Goal: Information Seeking & Learning: Learn about a topic

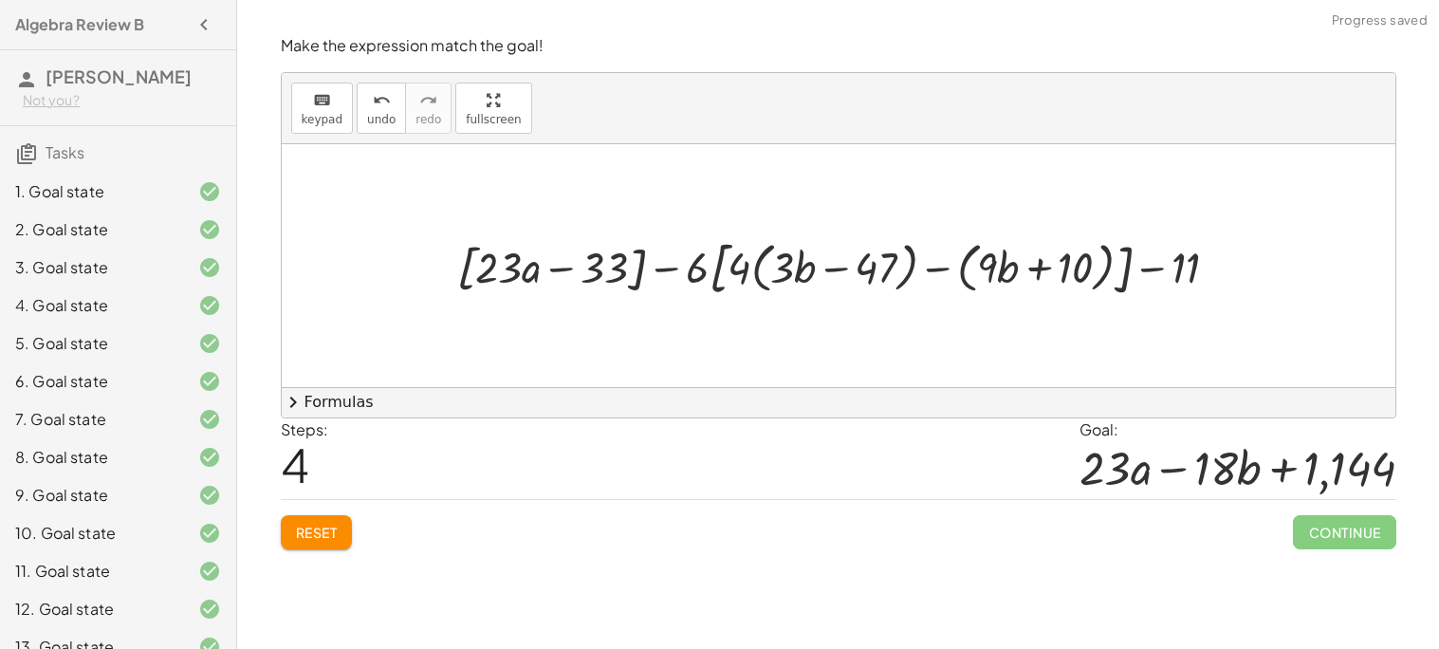
click at [721, 256] on div at bounding box center [846, 266] width 796 height 70
click at [654, 277] on div at bounding box center [846, 266] width 796 height 70
click at [668, 271] on div at bounding box center [846, 266] width 796 height 70
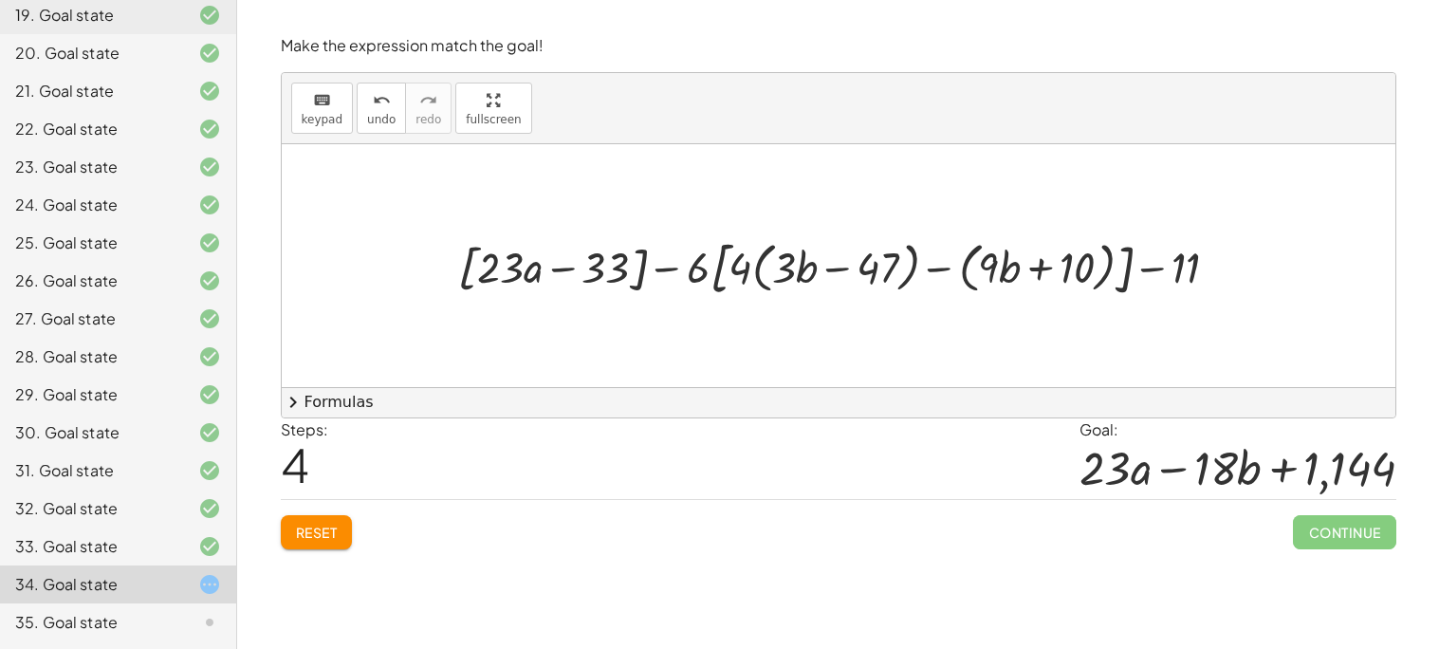
click at [724, 272] on div at bounding box center [846, 266] width 796 height 70
click at [712, 263] on div at bounding box center [846, 266] width 796 height 70
click at [771, 265] on div at bounding box center [846, 266] width 796 height 70
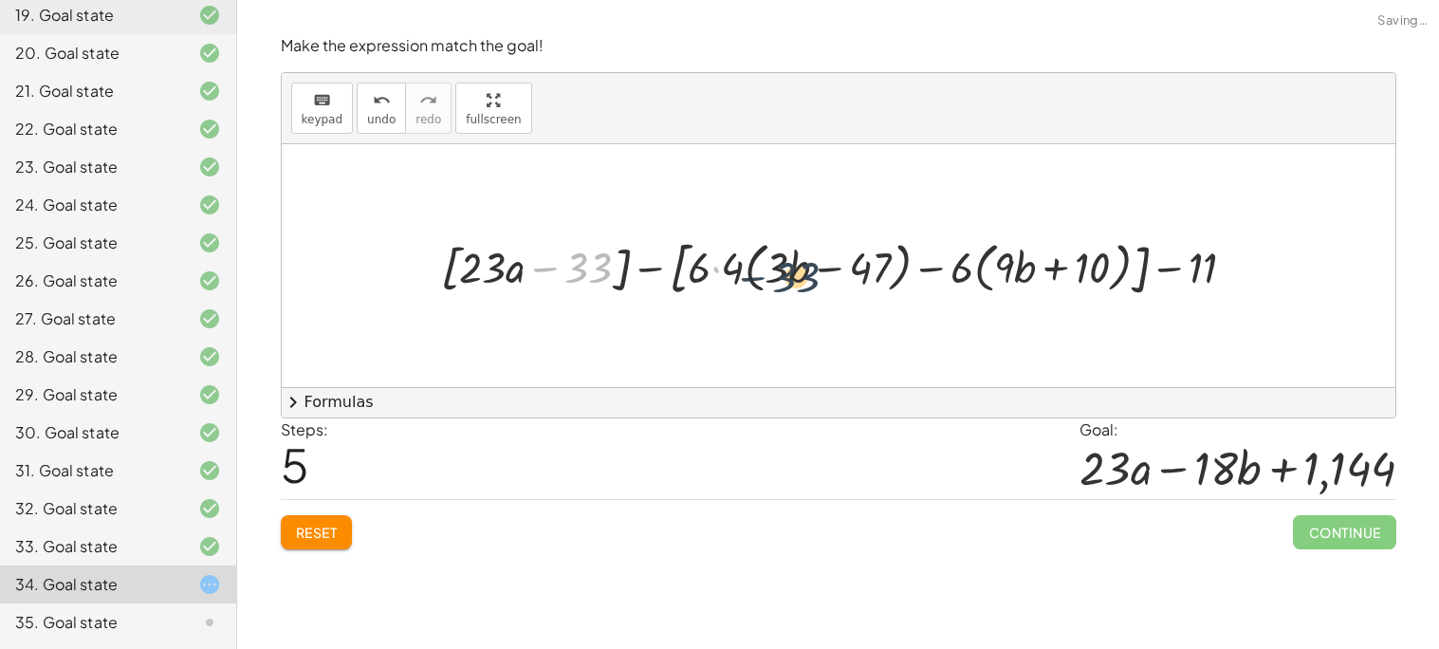
click at [814, 266] on div at bounding box center [846, 266] width 829 height 70
click at [809, 275] on div at bounding box center [846, 266] width 829 height 70
click at [646, 272] on div at bounding box center [846, 266] width 829 height 70
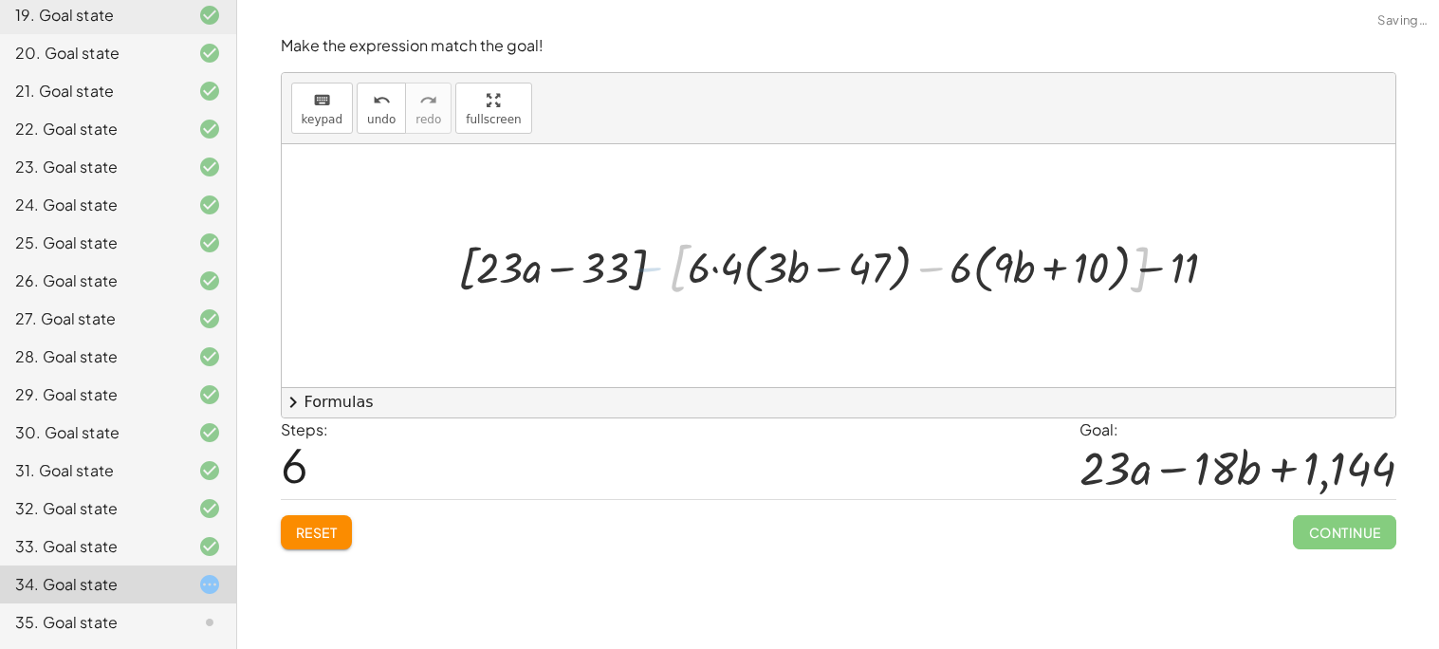
click at [717, 268] on div at bounding box center [845, 265] width 791 height 65
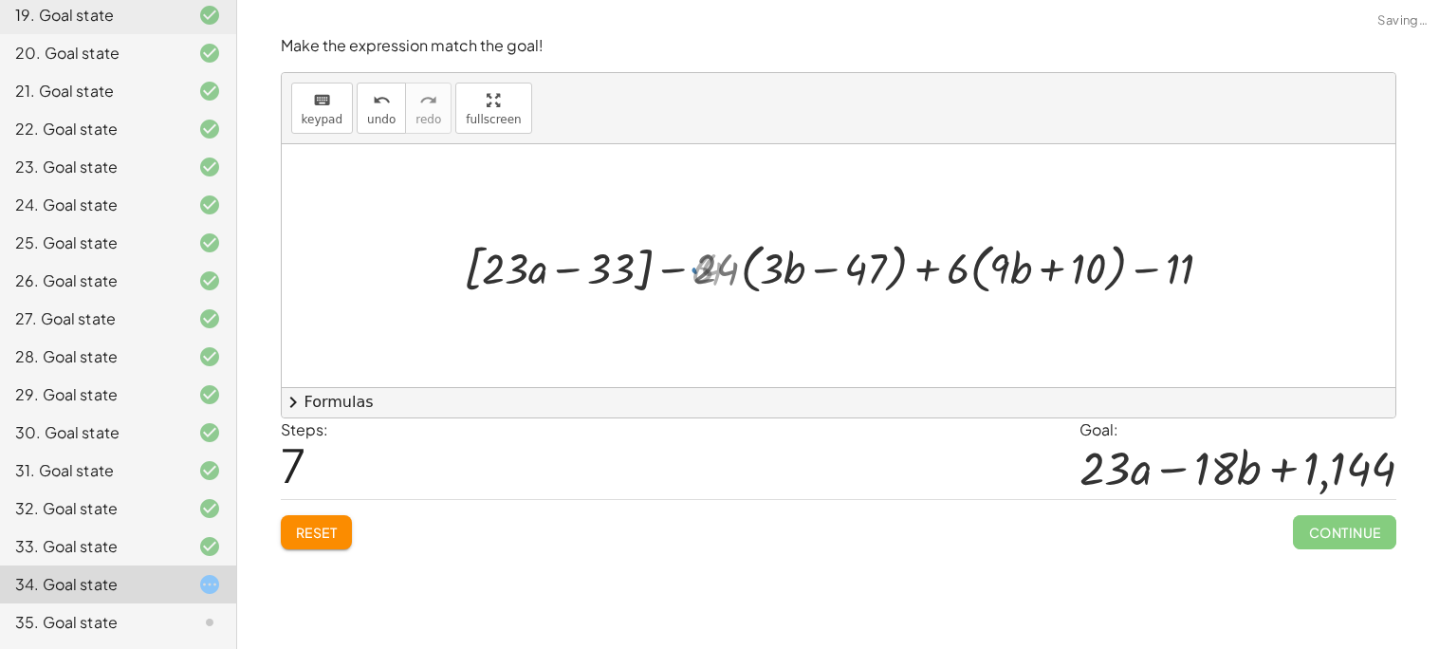
click at [828, 272] on div at bounding box center [845, 265] width 781 height 65
drag, startPoint x: 985, startPoint y: 266, endPoint x: 1055, endPoint y: 266, distance: 70.2
click at [1055, 266] on div at bounding box center [845, 265] width 781 height 65
drag, startPoint x: 718, startPoint y: 278, endPoint x: 799, endPoint y: 278, distance: 80.6
click at [799, 278] on div at bounding box center [845, 265] width 781 height 65
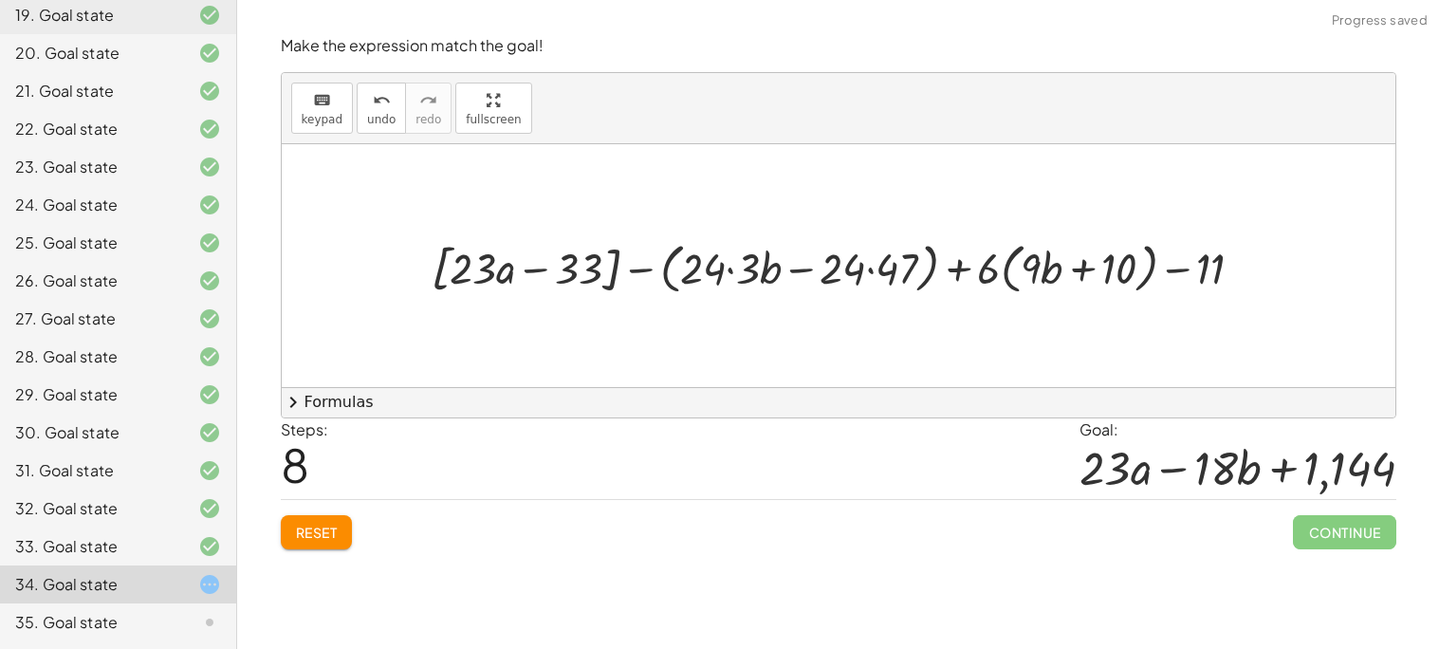
click at [726, 274] on div at bounding box center [845, 265] width 846 height 65
click at [872, 270] on div at bounding box center [845, 265] width 846 height 65
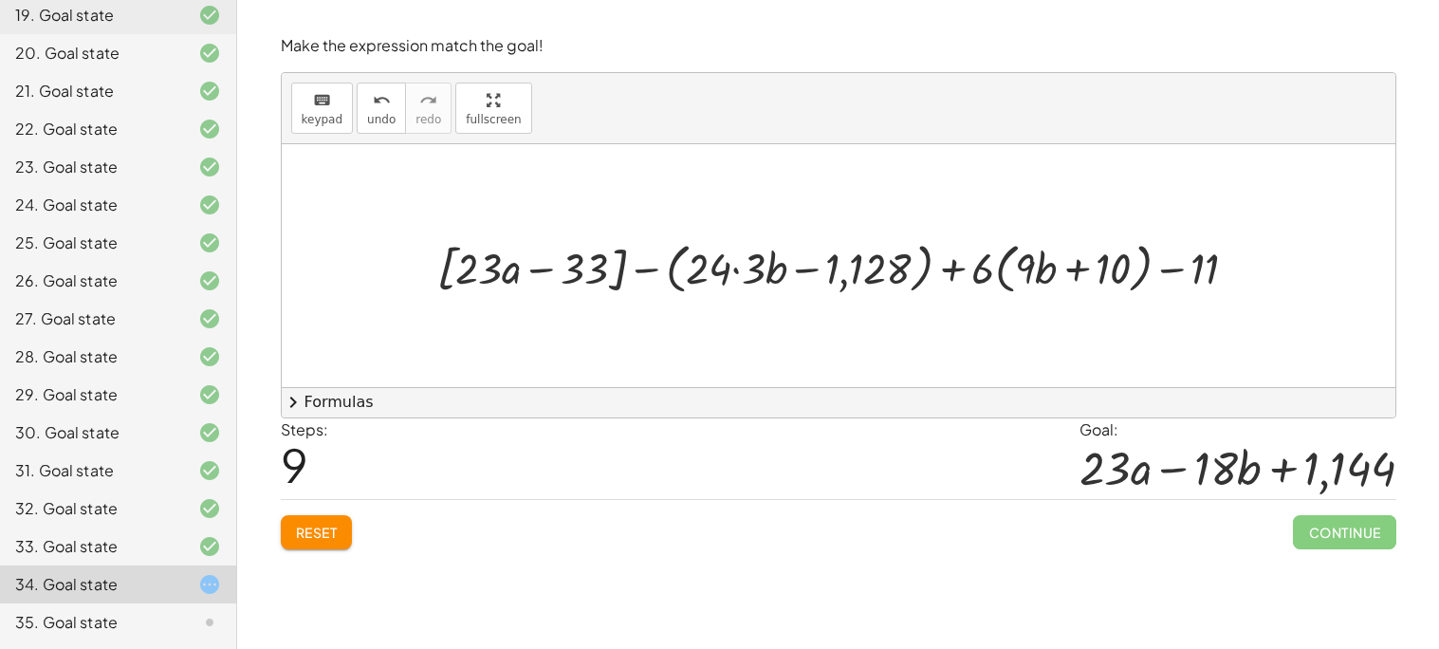
click at [740, 267] on div at bounding box center [845, 265] width 835 height 65
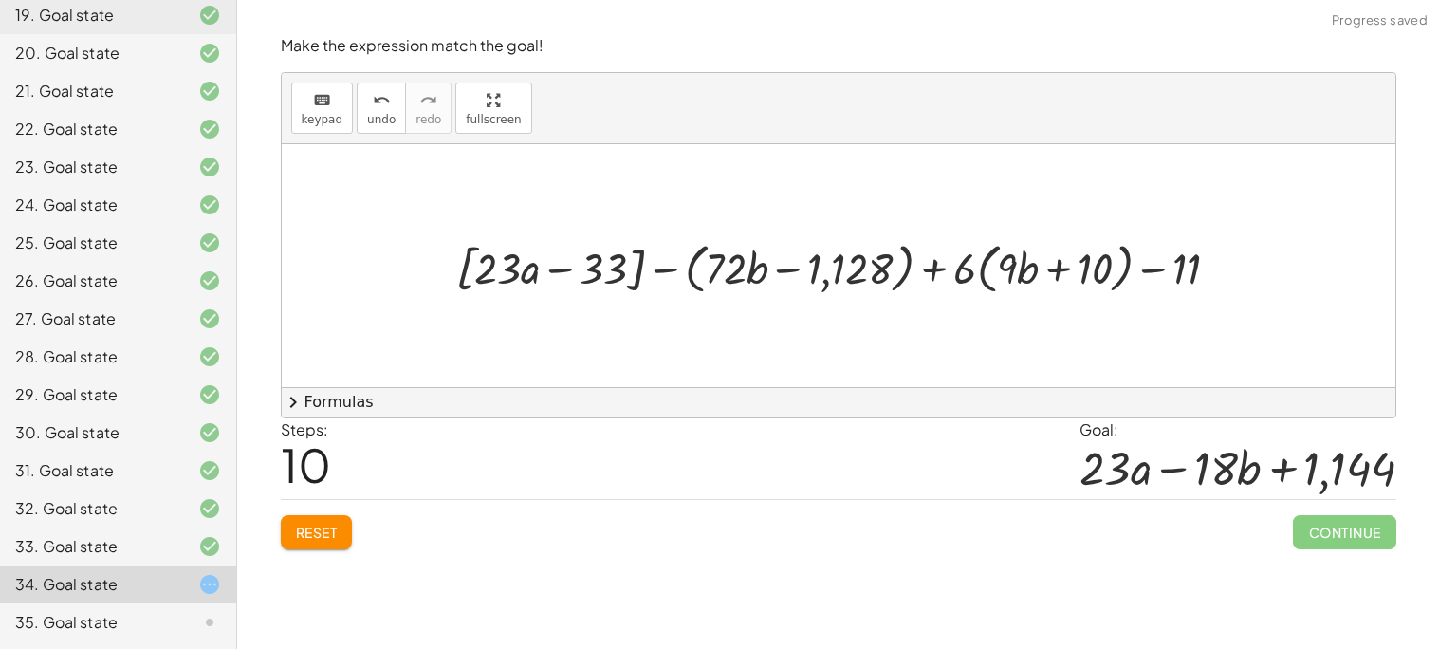
click at [718, 263] on div at bounding box center [846, 265] width 798 height 65
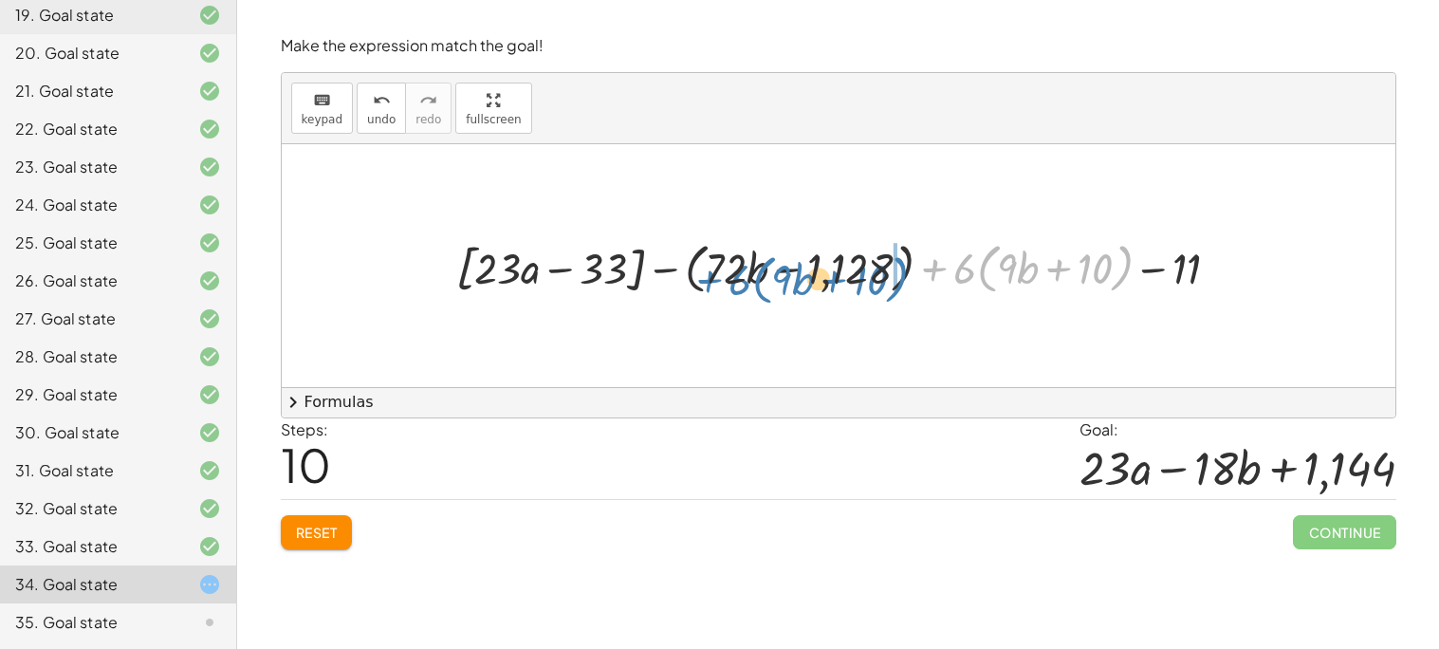
drag, startPoint x: 934, startPoint y: 268, endPoint x: 692, endPoint y: 233, distance: 244.5
click at [692, 233] on div at bounding box center [846, 265] width 798 height 65
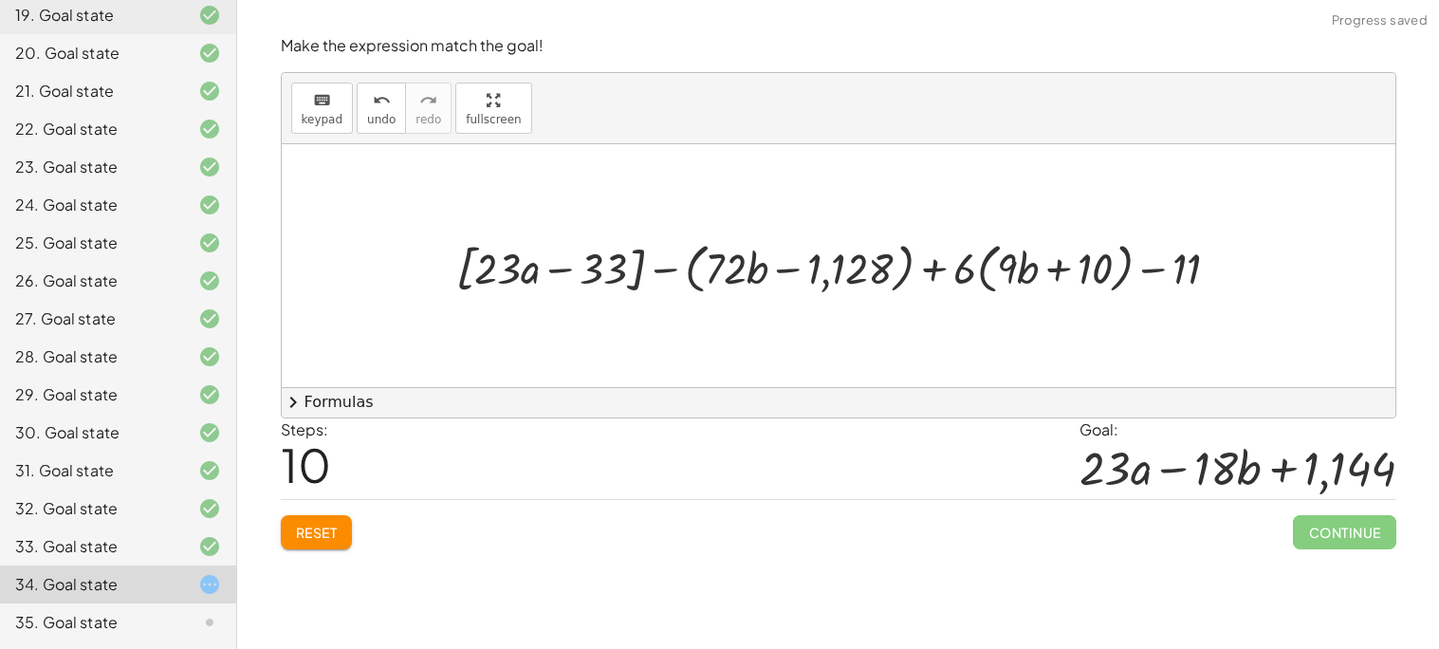
click at [931, 272] on div at bounding box center [846, 265] width 798 height 65
click at [668, 267] on div at bounding box center [846, 265] width 798 height 65
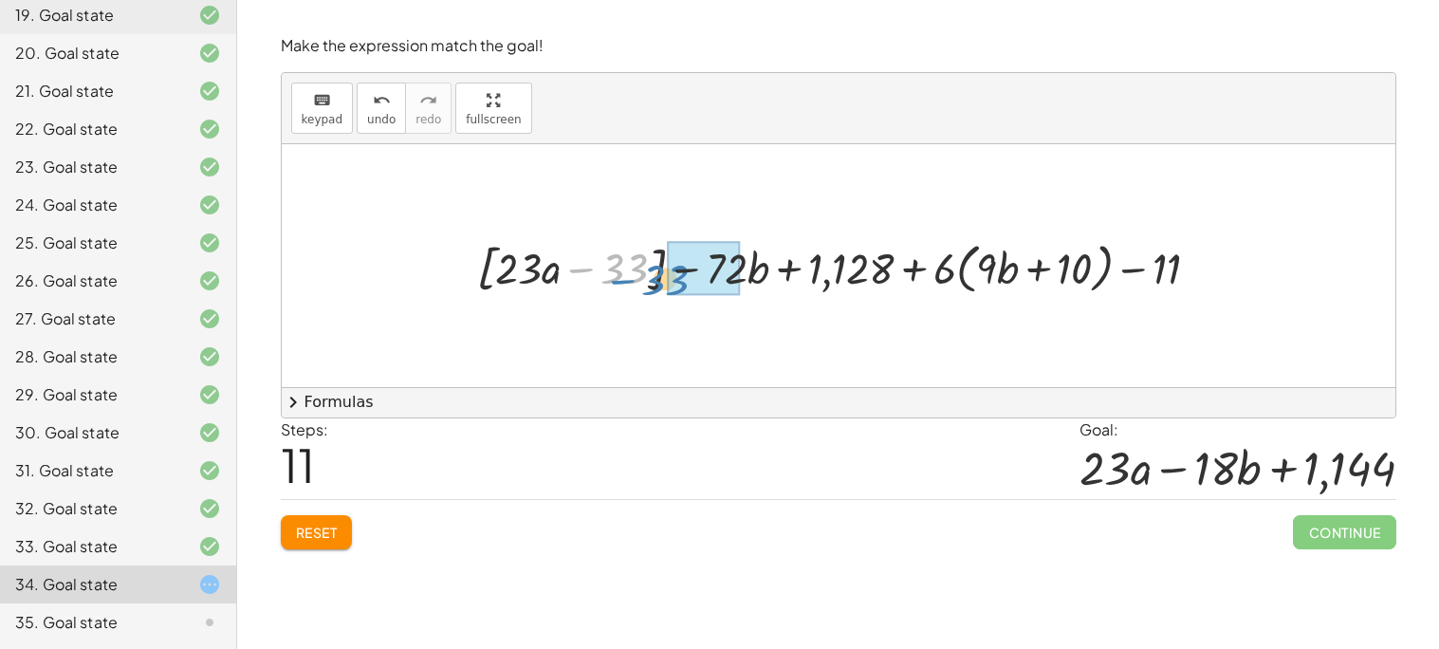
drag, startPoint x: 647, startPoint y: 273, endPoint x: 675, endPoint y: 277, distance: 28.7
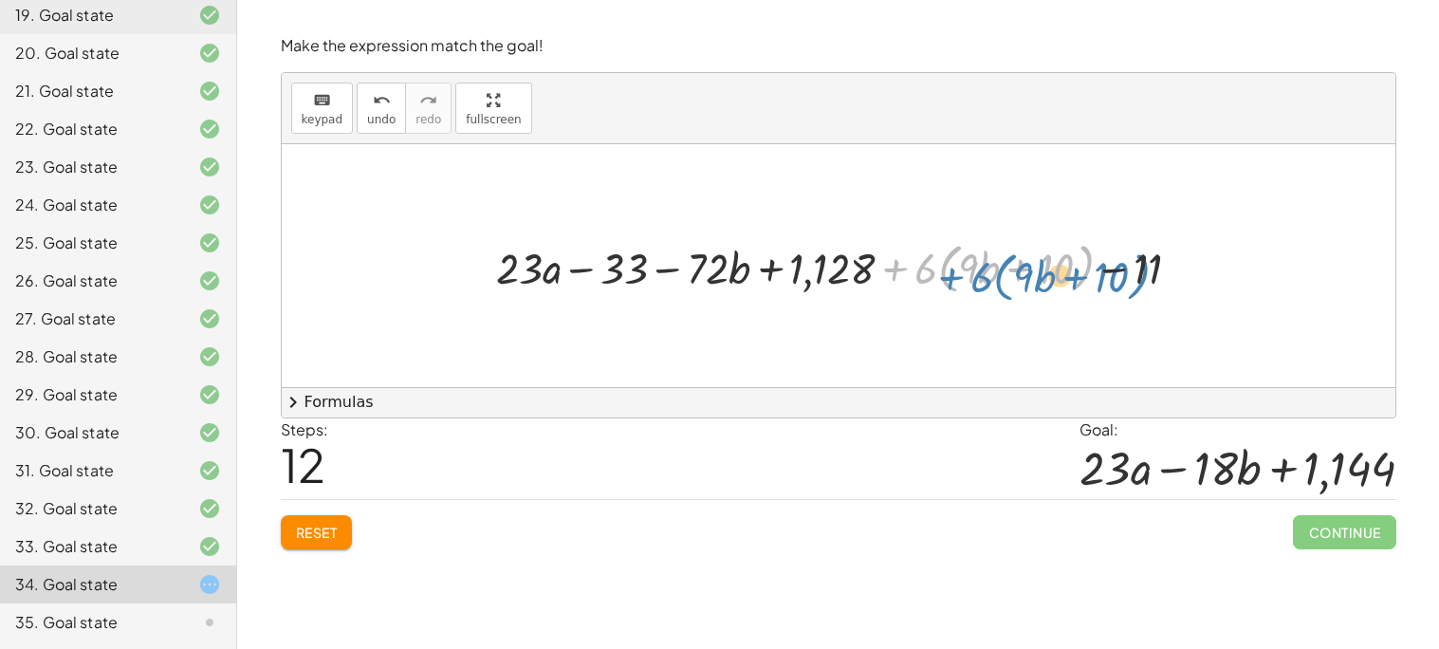
drag, startPoint x: 921, startPoint y: 269, endPoint x: 935, endPoint y: 279, distance: 17.1
click at [935, 279] on div at bounding box center [846, 265] width 719 height 64
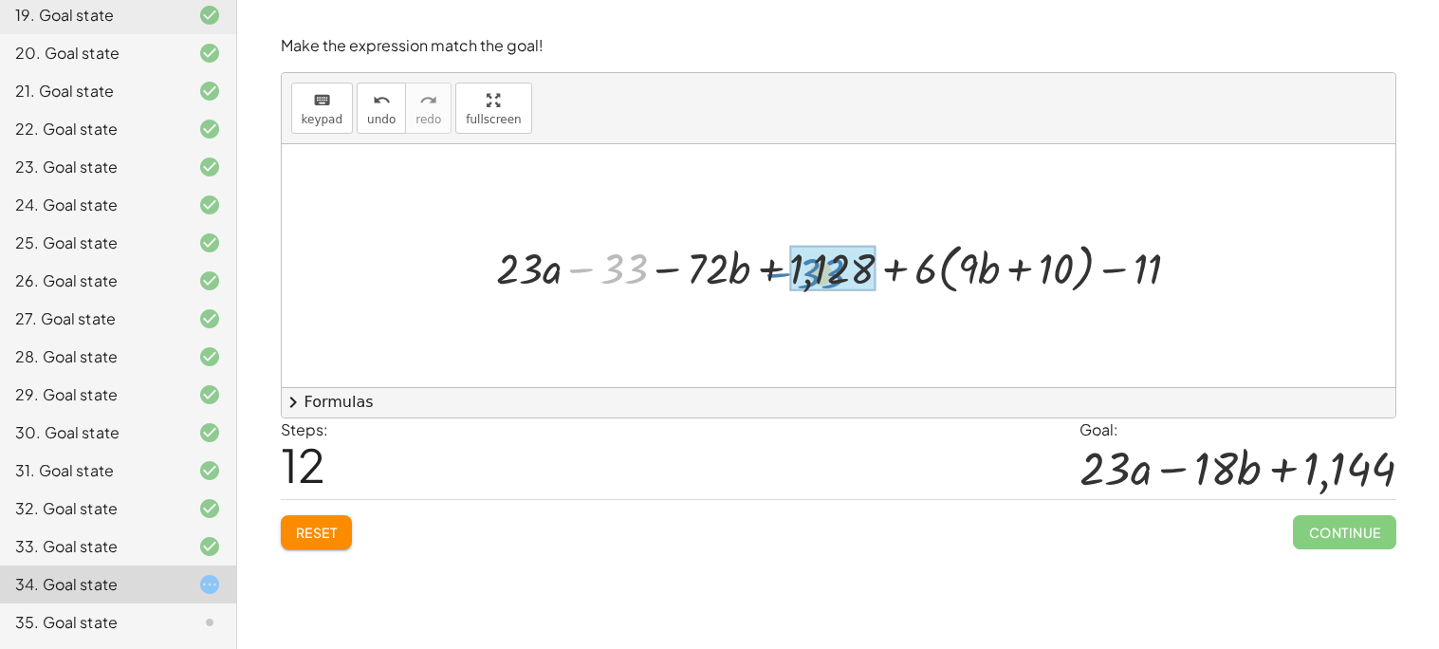
drag, startPoint x: 621, startPoint y: 269, endPoint x: 818, endPoint y: 270, distance: 196.4
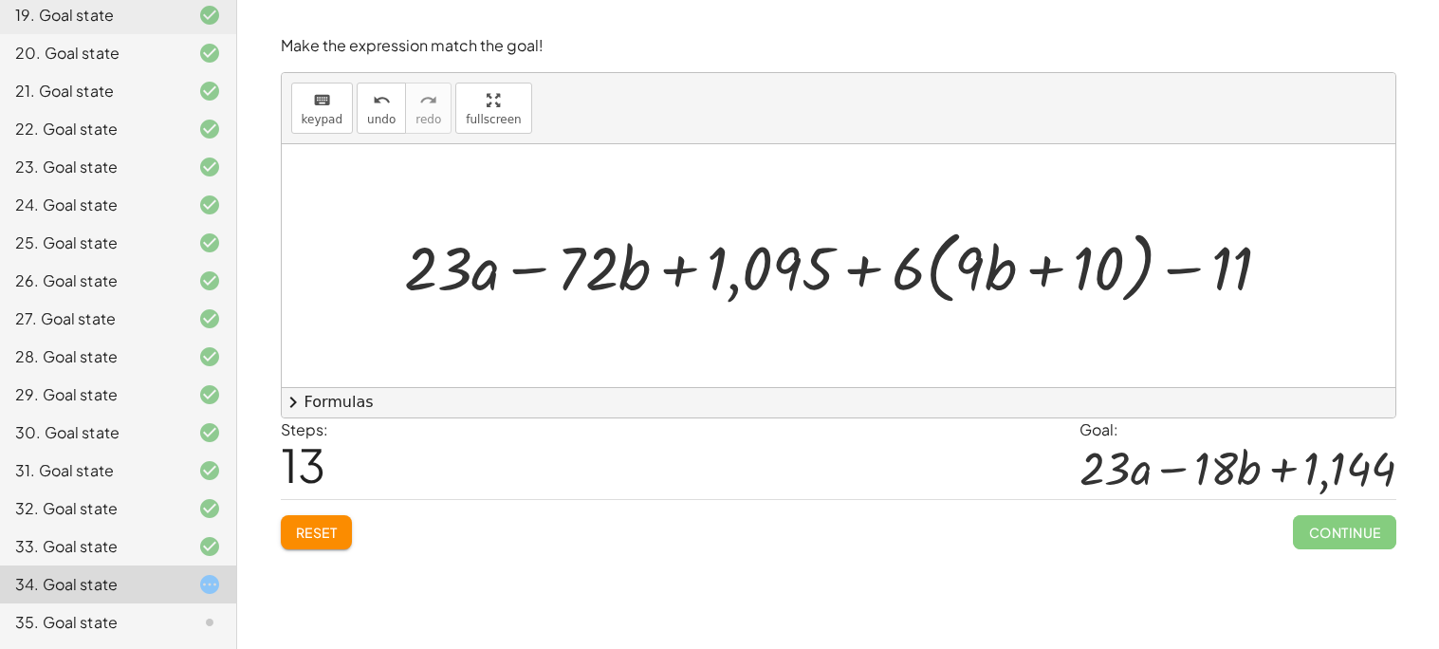
click at [860, 280] on div at bounding box center [846, 265] width 902 height 89
click at [861, 277] on div at bounding box center [846, 265] width 902 height 89
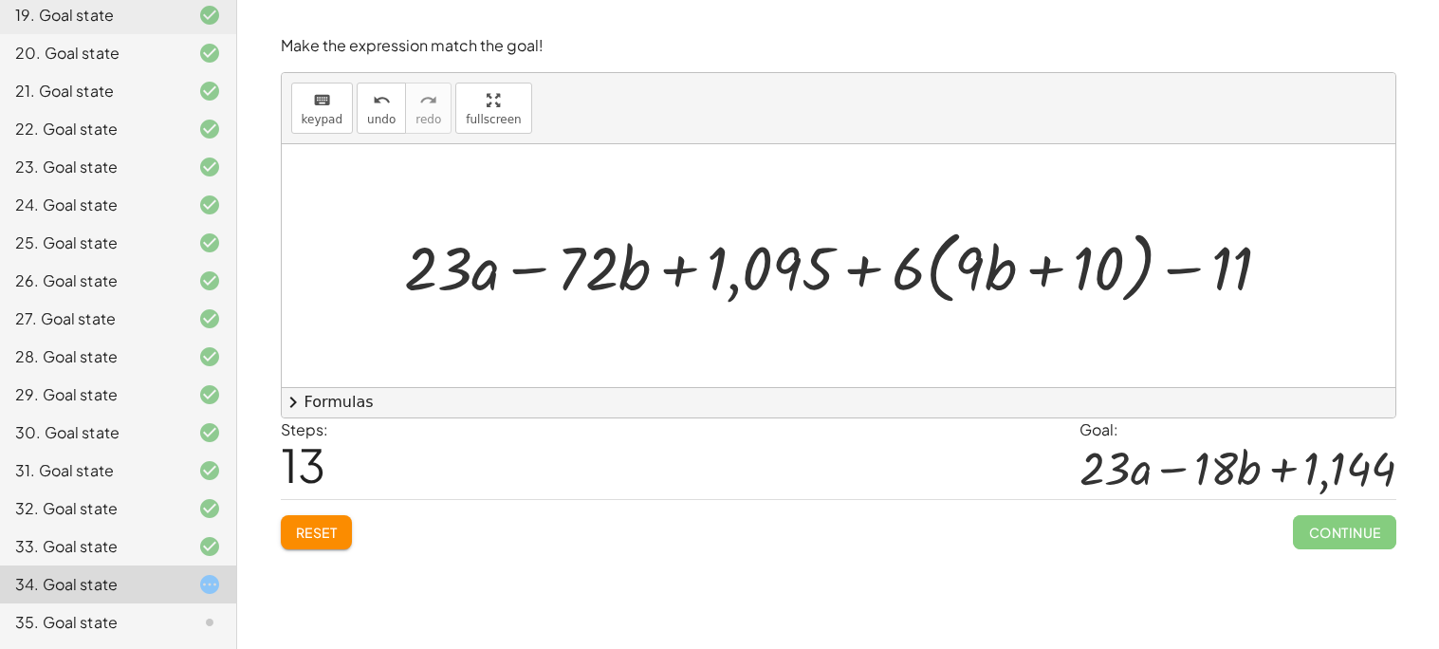
click at [756, 266] on div at bounding box center [846, 265] width 902 height 89
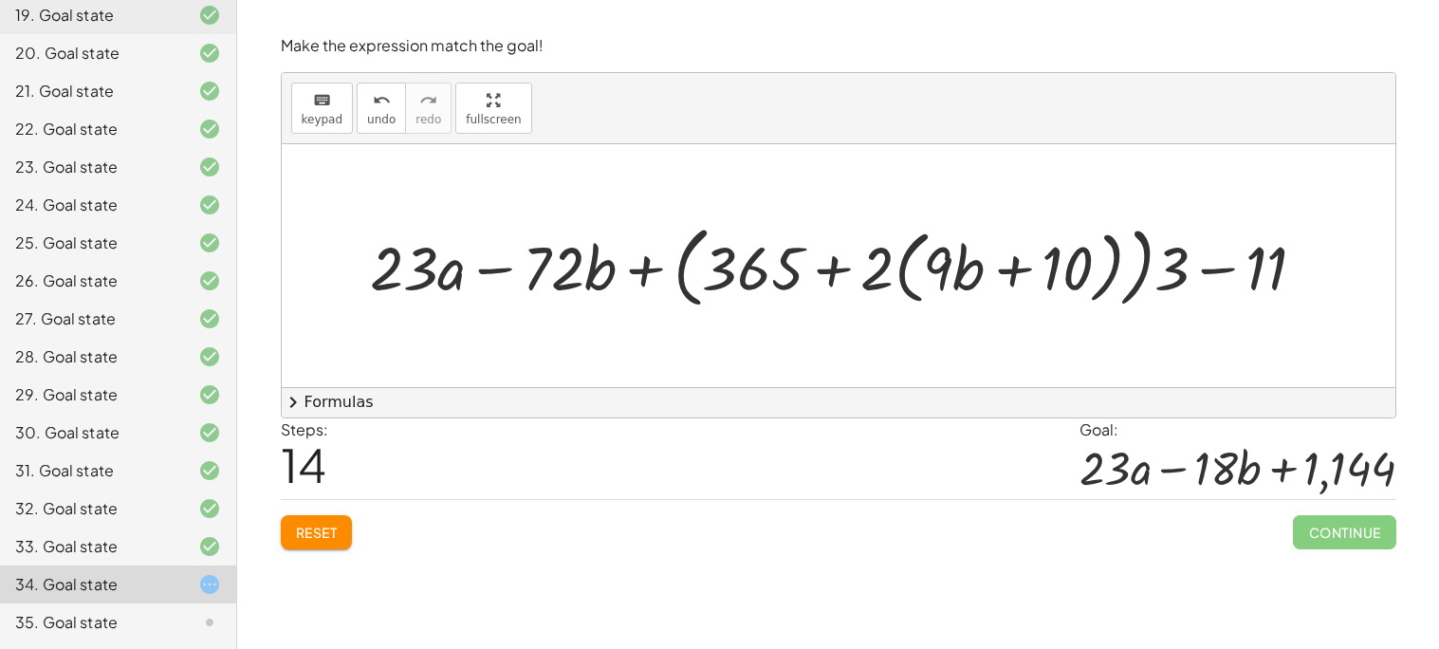
click at [828, 270] on div at bounding box center [846, 265] width 971 height 99
click at [829, 272] on div at bounding box center [846, 265] width 971 height 99
click at [825, 272] on div at bounding box center [846, 265] width 971 height 99
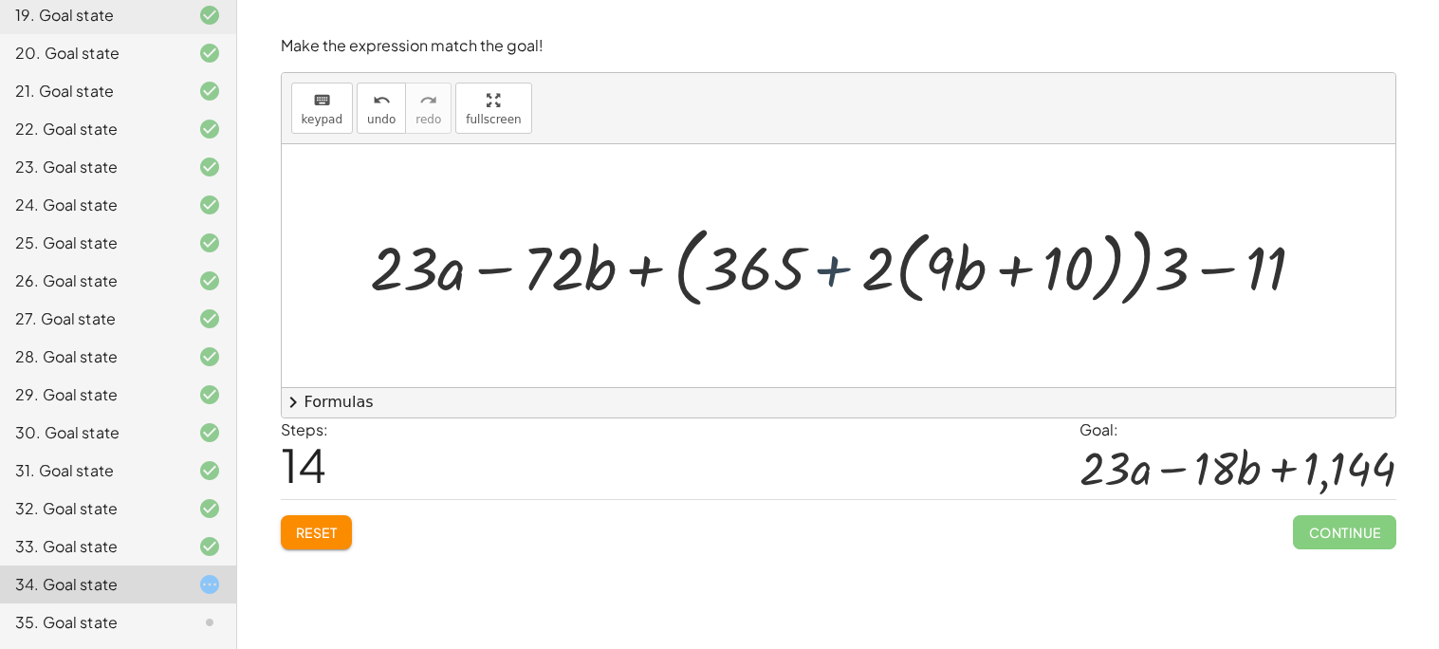
click at [825, 272] on div at bounding box center [846, 265] width 971 height 99
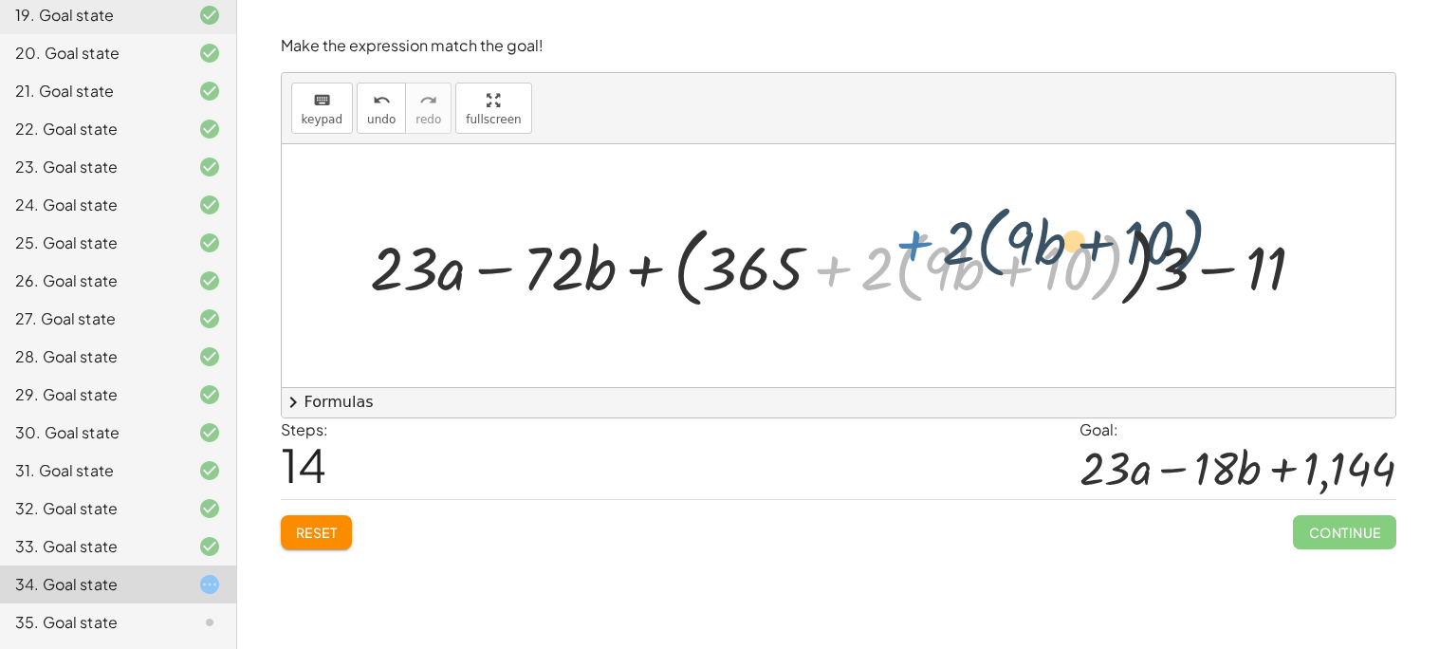
drag, startPoint x: 925, startPoint y: 242, endPoint x: 941, endPoint y: 240, distance: 16.2
click at [941, 240] on div at bounding box center [846, 265] width 971 height 99
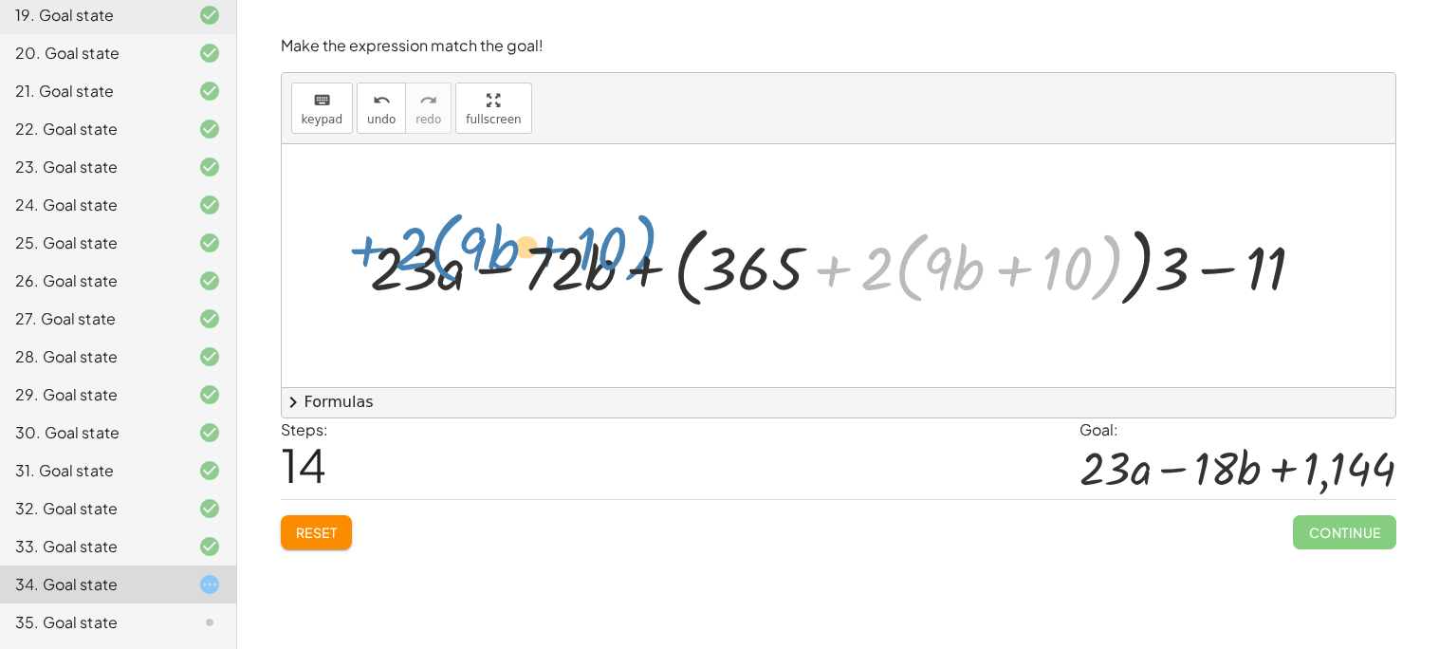
drag, startPoint x: 842, startPoint y: 286, endPoint x: 683, endPoint y: 219, distance: 172.7
click at [383, 277] on div at bounding box center [846, 265] width 971 height 99
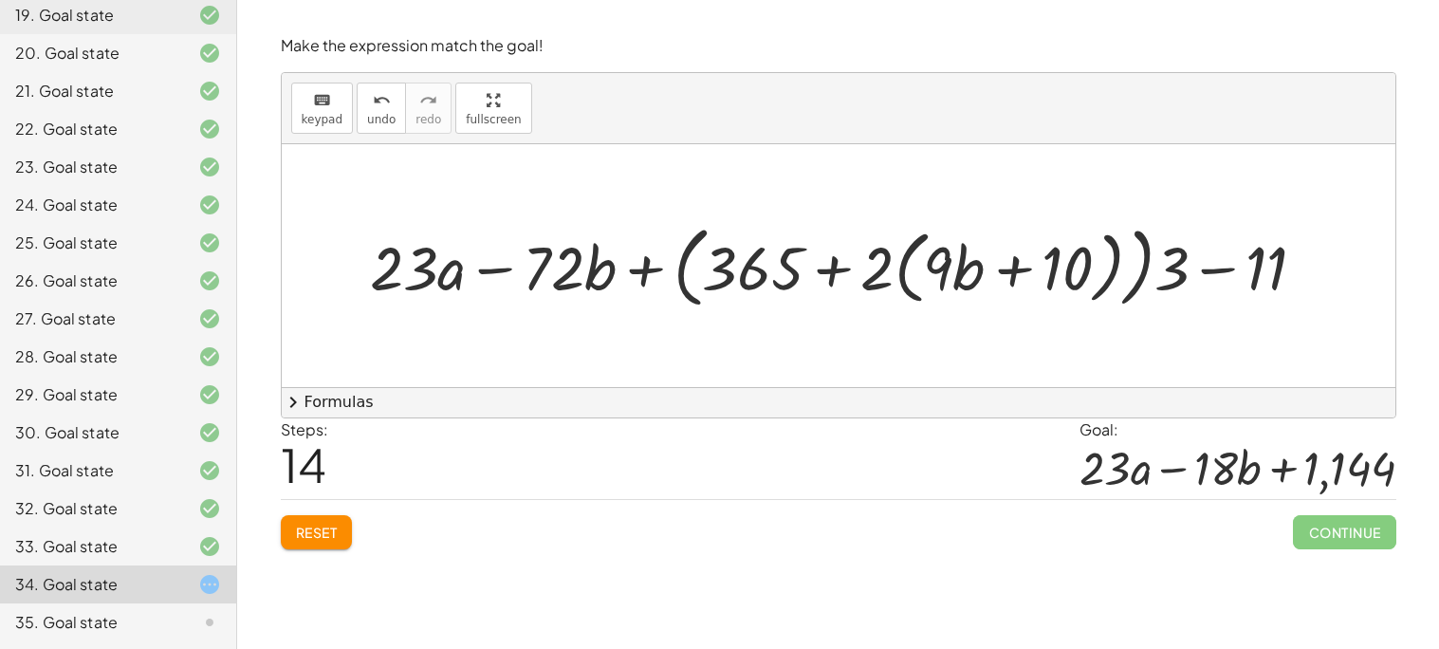
click at [1213, 271] on div at bounding box center [846, 265] width 971 height 99
click at [1014, 274] on div at bounding box center [846, 265] width 971 height 99
click at [840, 268] on div at bounding box center [846, 265] width 971 height 99
click at [664, 274] on div at bounding box center [846, 265] width 971 height 99
click at [657, 271] on div at bounding box center [846, 265] width 971 height 99
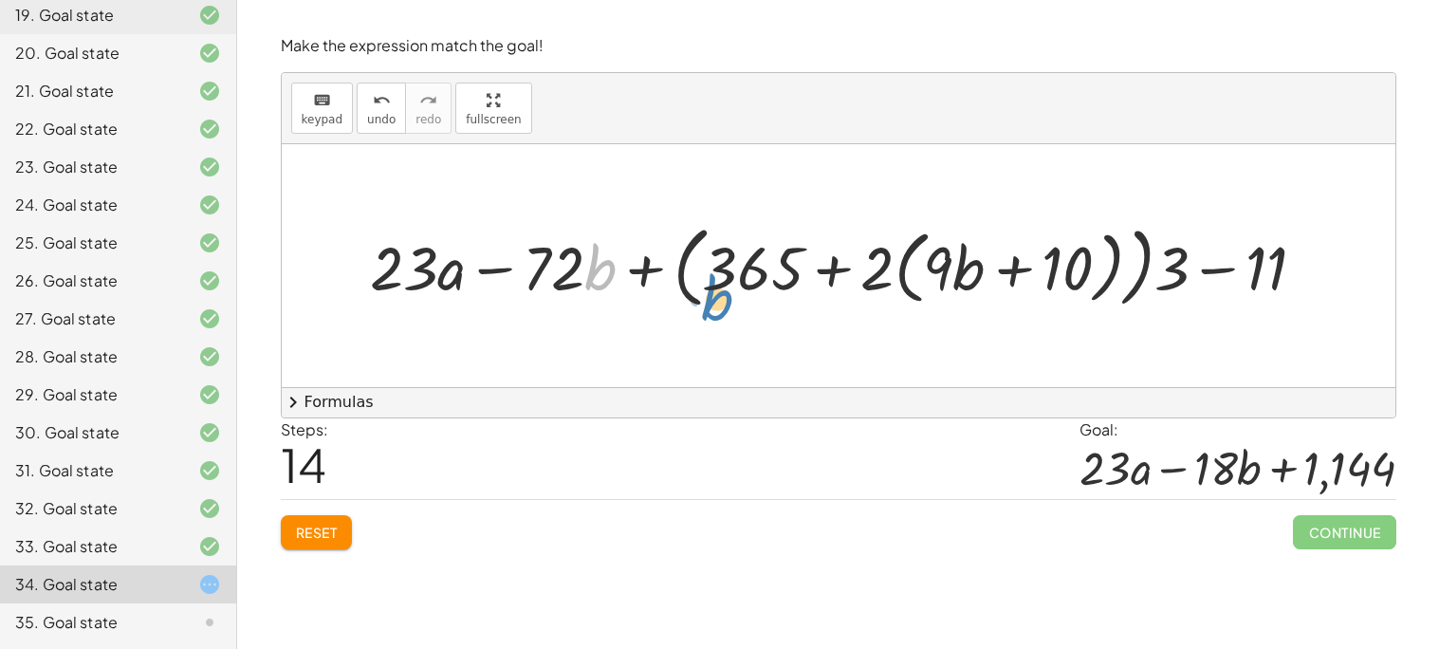
drag, startPoint x: 609, startPoint y: 274, endPoint x: 726, endPoint y: 304, distance: 120.3
click at [726, 304] on div at bounding box center [846, 265] width 971 height 99
drag, startPoint x: 598, startPoint y: 270, endPoint x: 950, endPoint y: 282, distance: 352.2
click at [950, 282] on div at bounding box center [846, 265] width 971 height 99
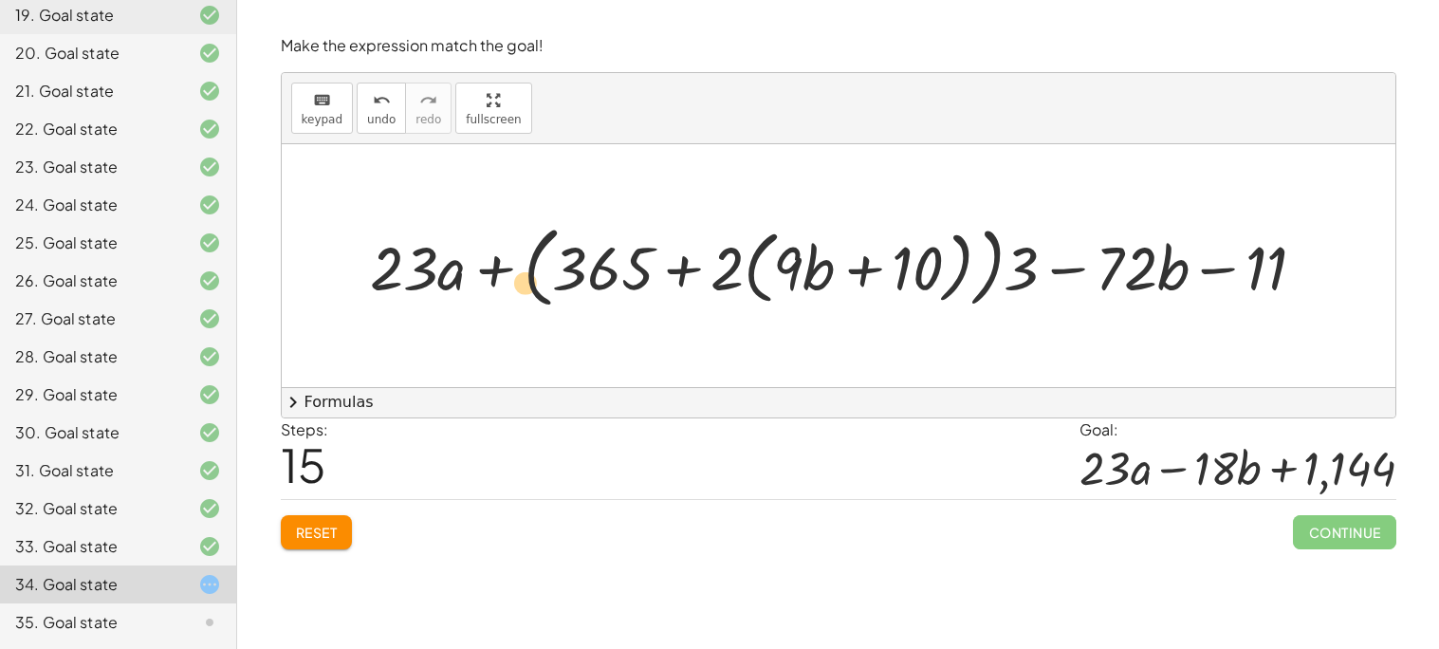
drag, startPoint x: 388, startPoint y: 239, endPoint x: 517, endPoint y: 244, distance: 129.1
click at [517, 244] on div at bounding box center [846, 265] width 971 height 99
click at [515, 238] on div at bounding box center [846, 265] width 971 height 99
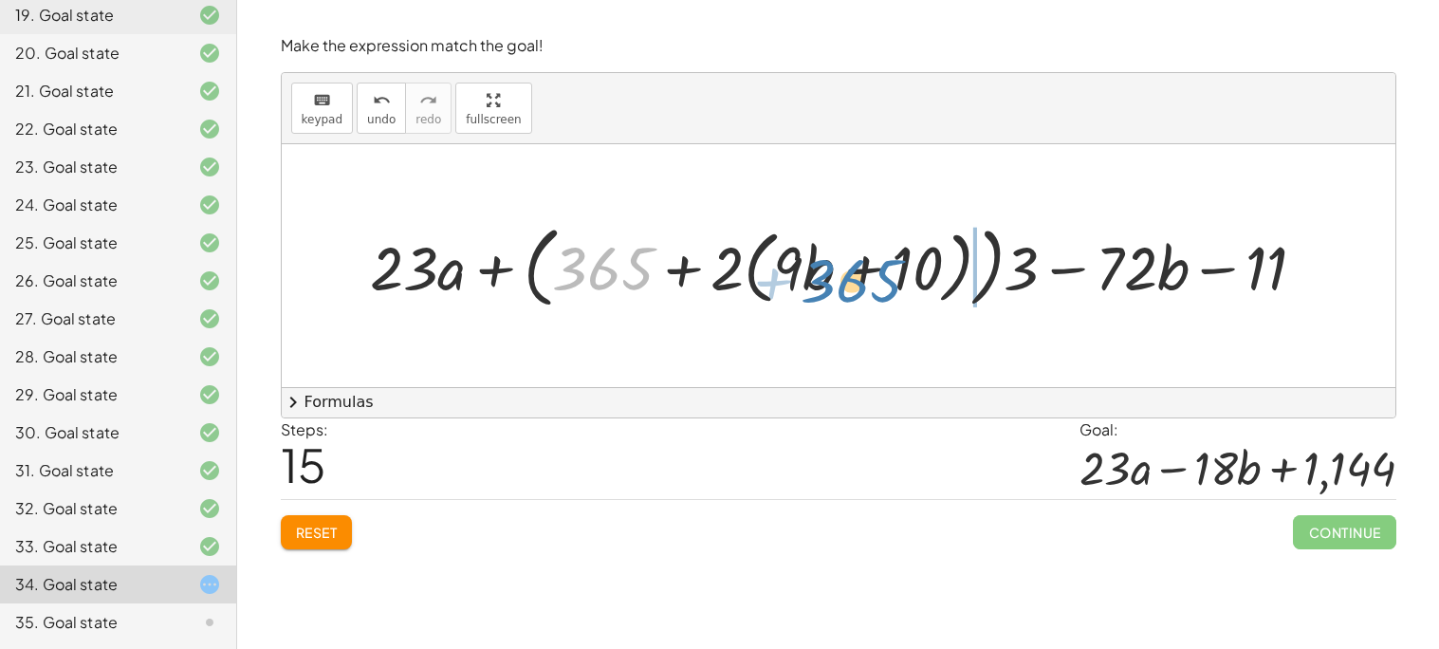
drag, startPoint x: 620, startPoint y: 267, endPoint x: 884, endPoint y: 283, distance: 264.2
click at [884, 283] on div at bounding box center [846, 265] width 971 height 99
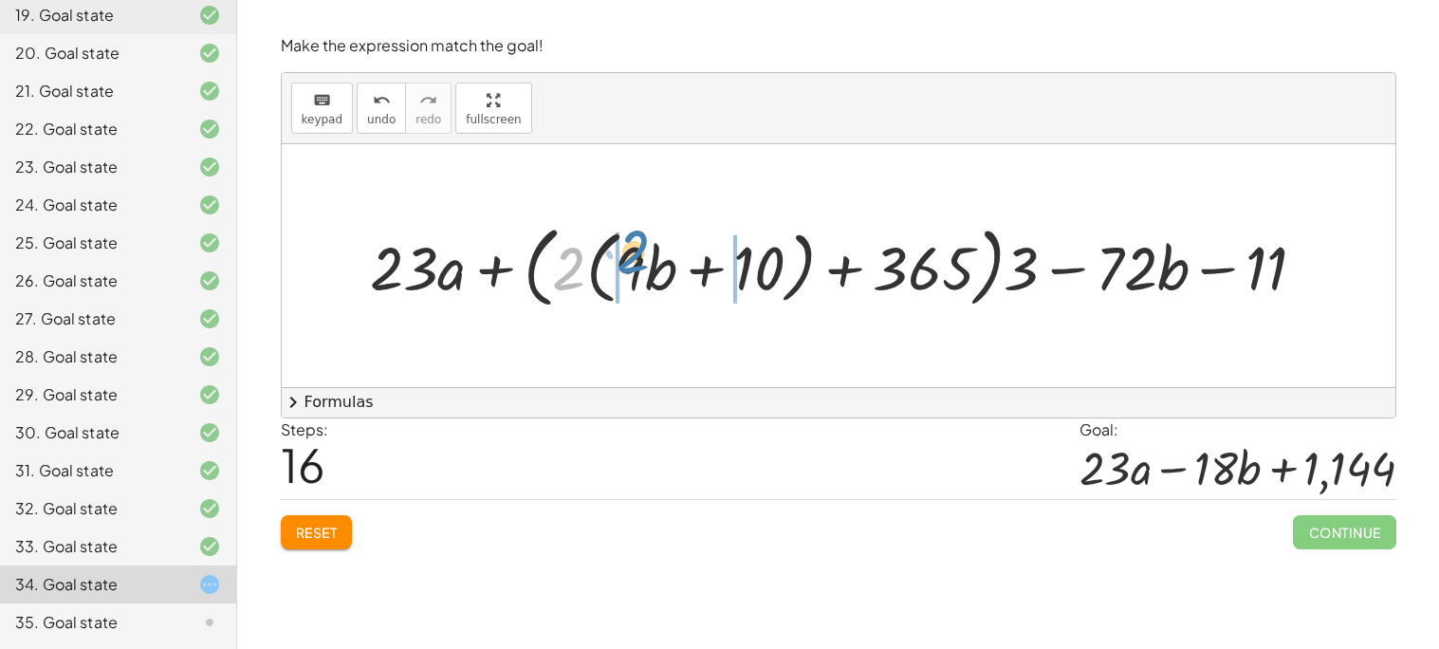
drag, startPoint x: 571, startPoint y: 270, endPoint x: 642, endPoint y: 253, distance: 73.2
click at [642, 253] on div at bounding box center [846, 265] width 971 height 99
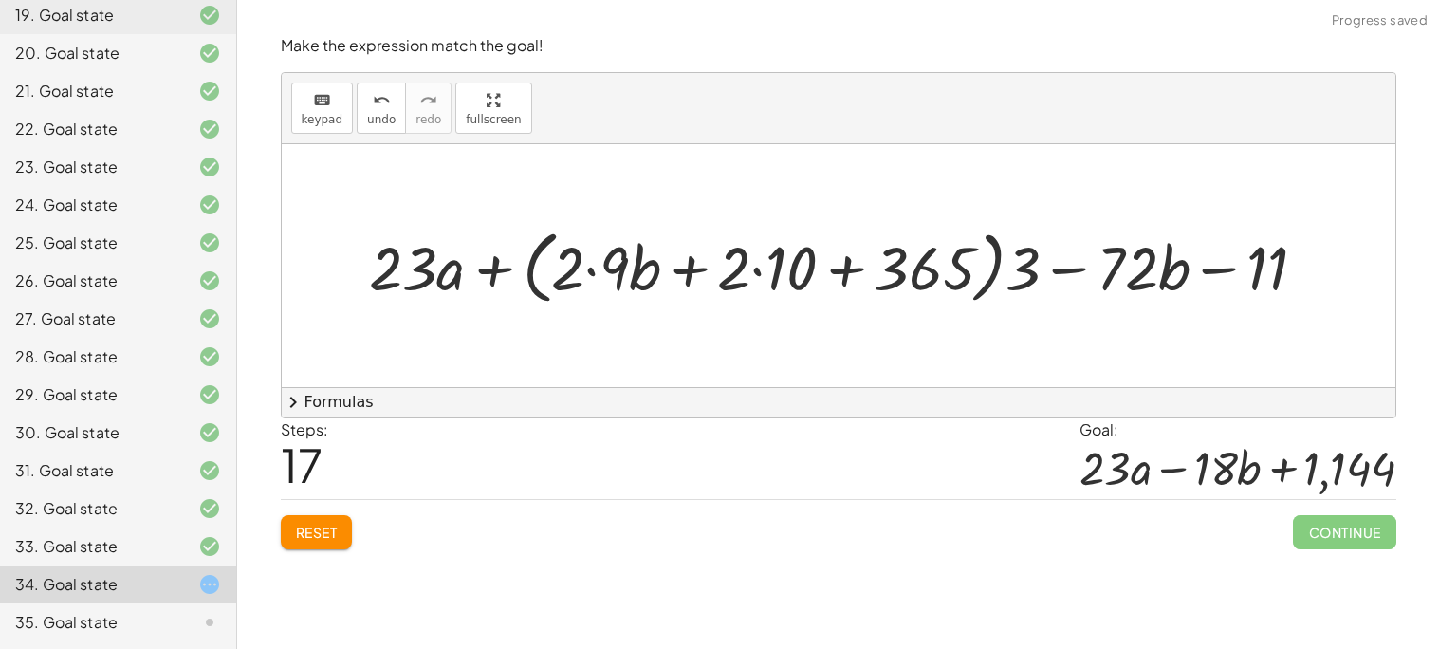
click at [597, 271] on div at bounding box center [846, 265] width 972 height 89
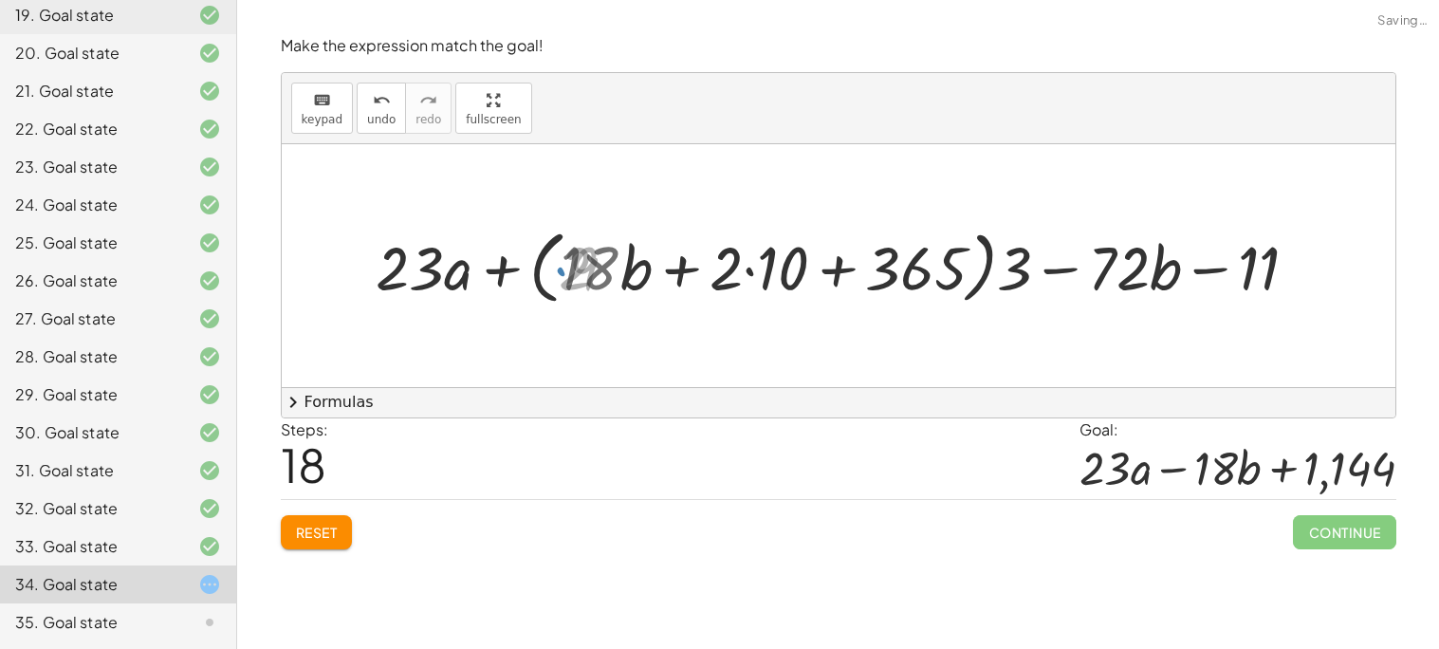
click at [754, 268] on div at bounding box center [845, 265] width 953 height 89
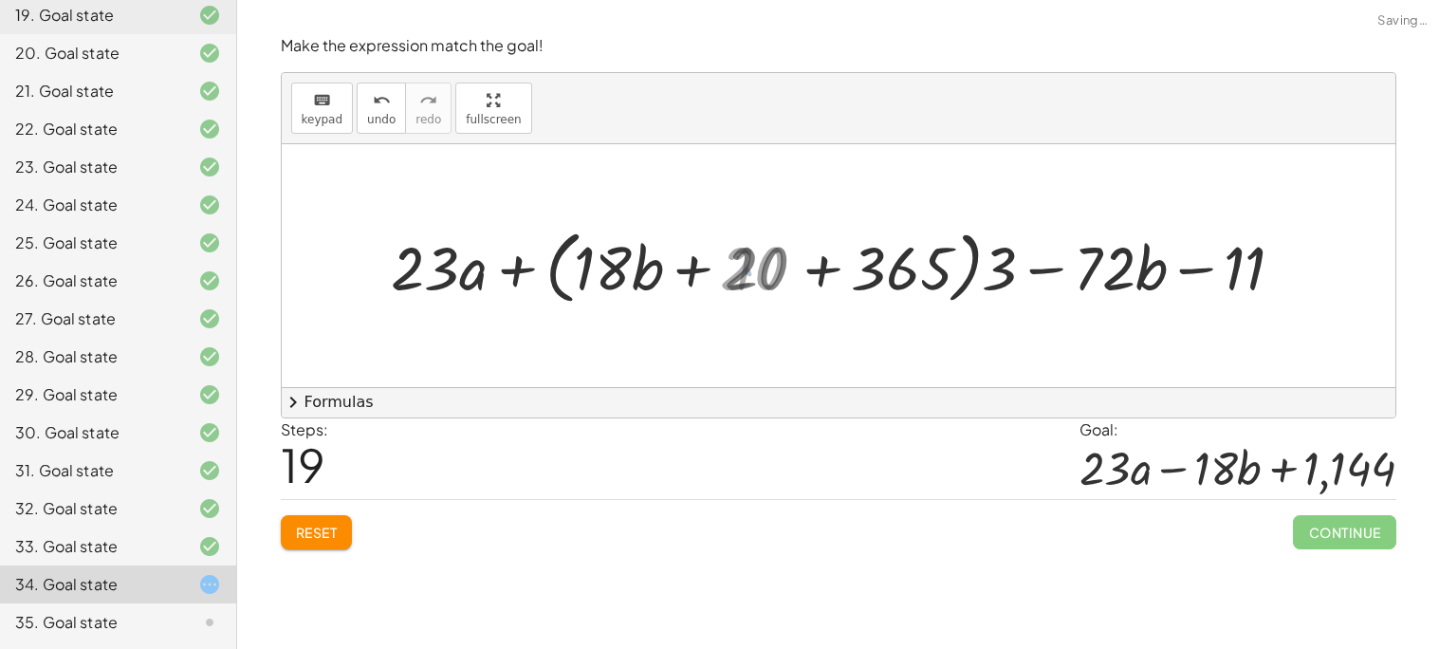
click at [748, 269] on div at bounding box center [845, 265] width 917 height 89
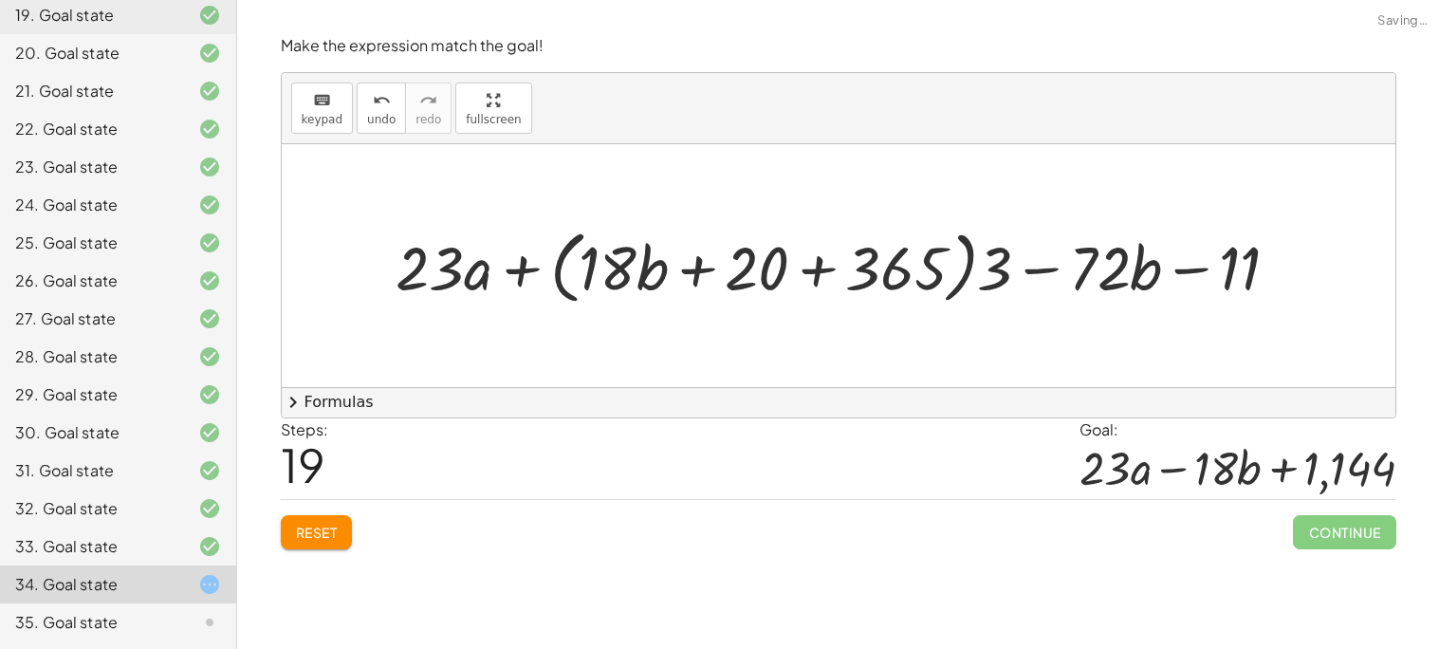
click at [820, 277] on div at bounding box center [845, 265] width 917 height 89
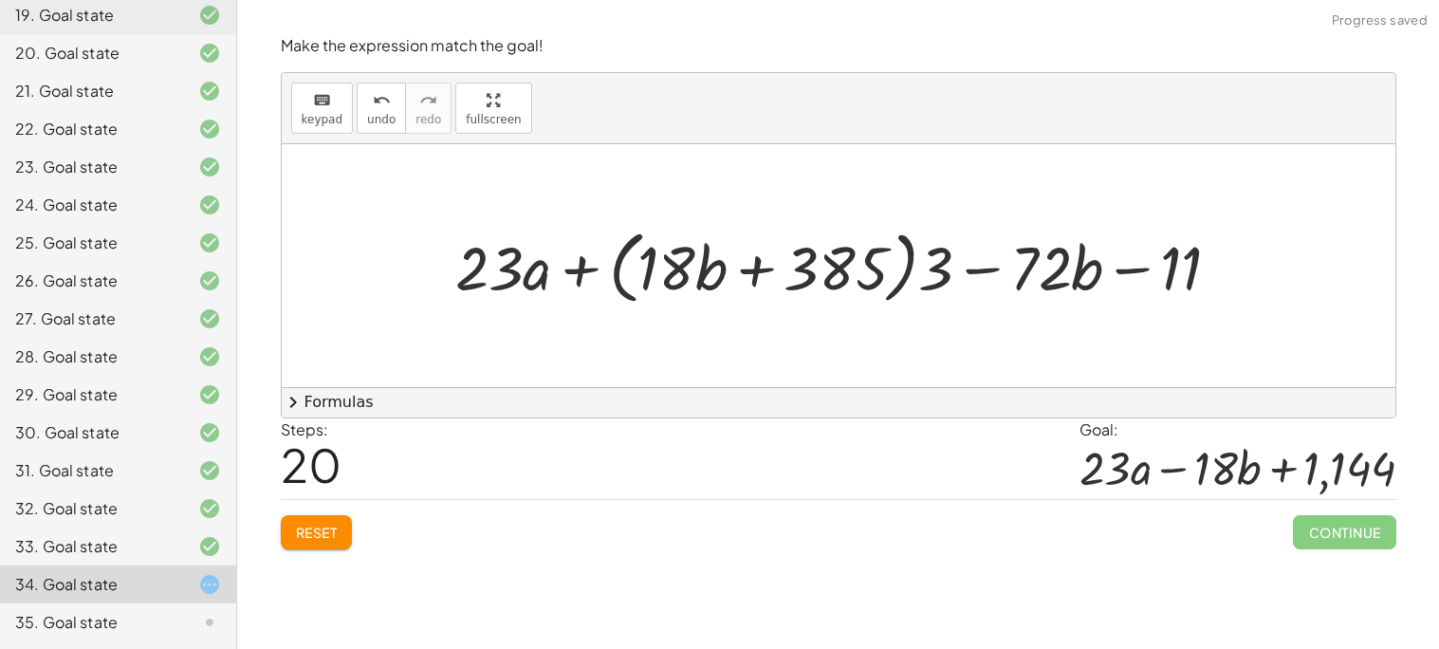
click at [749, 268] on div at bounding box center [846, 265] width 800 height 89
drag, startPoint x: 1026, startPoint y: 259, endPoint x: 941, endPoint y: 255, distance: 84.5
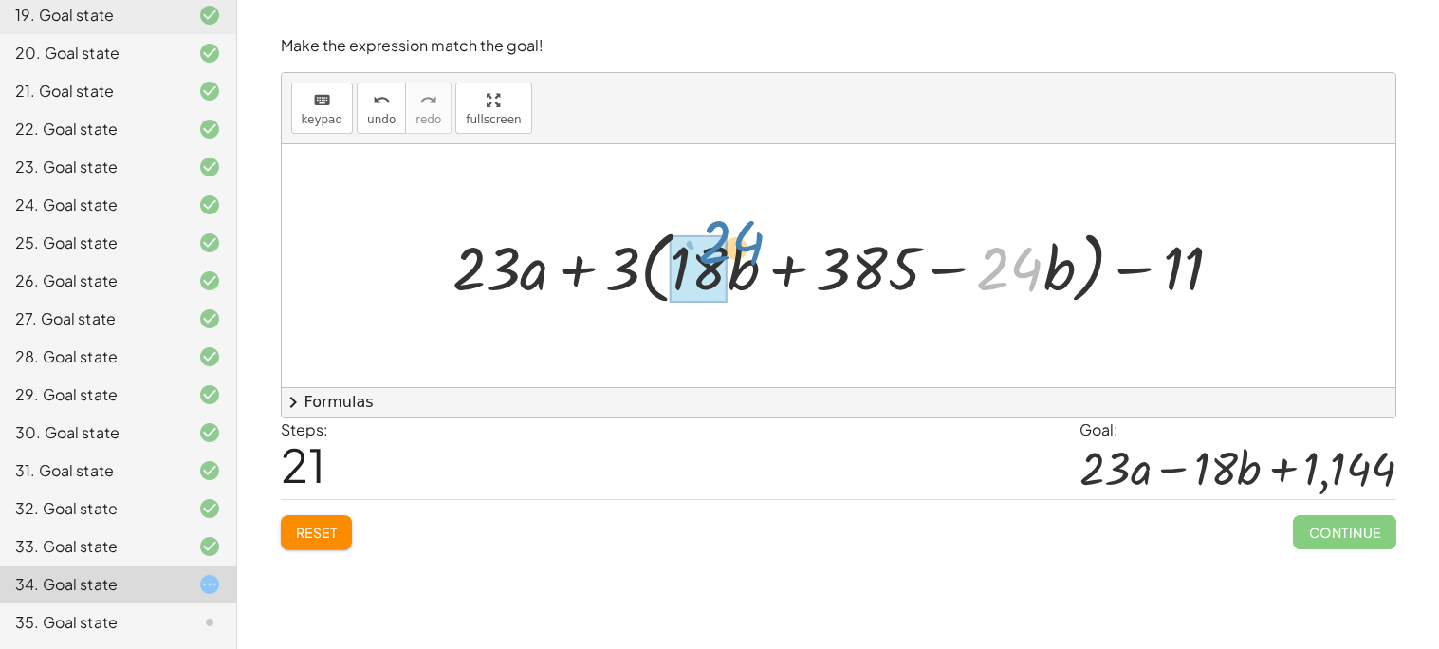
drag, startPoint x: 971, startPoint y: 266, endPoint x: 752, endPoint y: 240, distance: 219.7
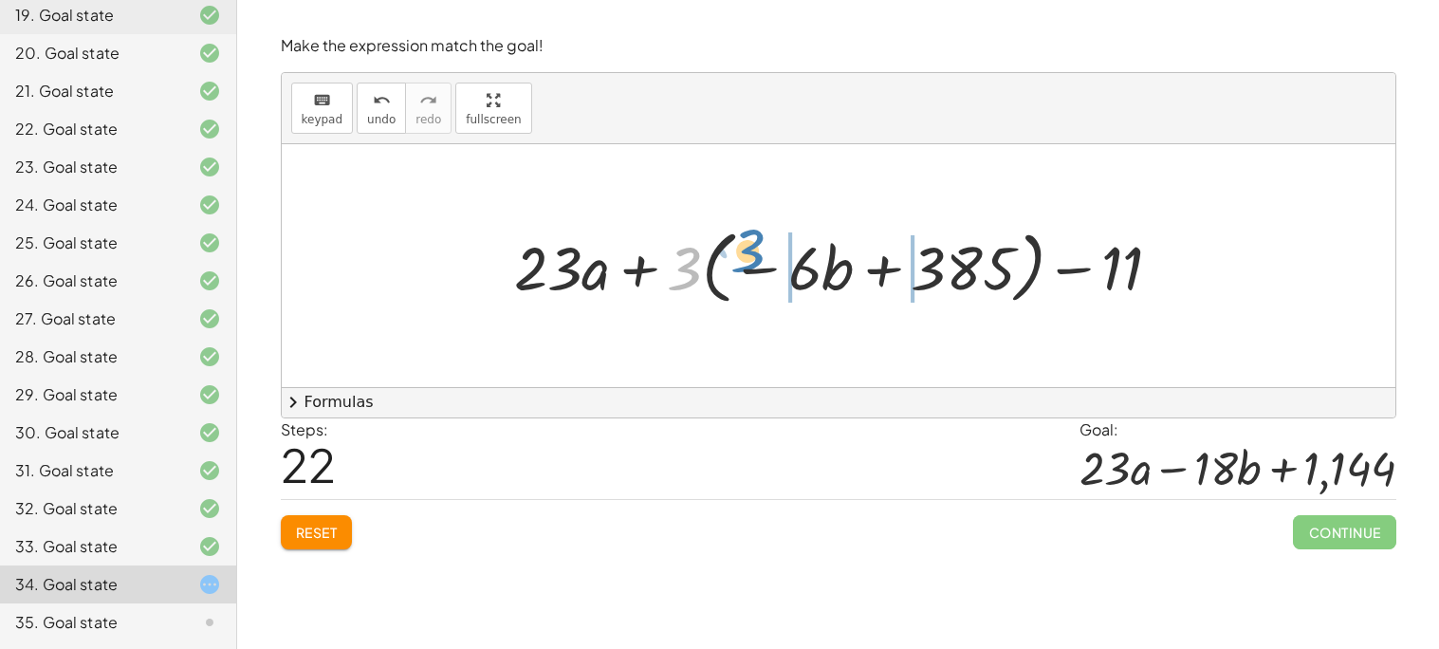
drag, startPoint x: 695, startPoint y: 258, endPoint x: 759, endPoint y: 241, distance: 65.8
click at [759, 241] on div at bounding box center [846, 265] width 682 height 89
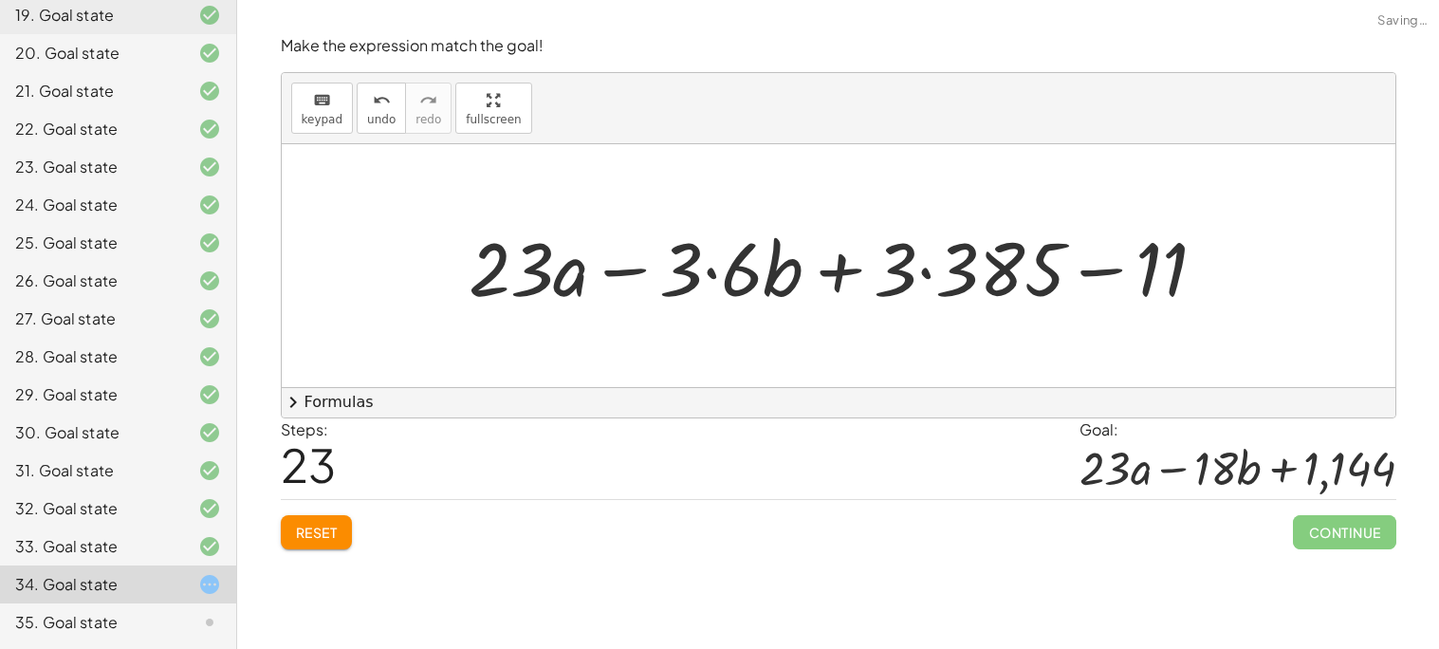
click at [716, 276] on div at bounding box center [845, 266] width 772 height 98
click at [929, 270] on div at bounding box center [845, 266] width 772 height 98
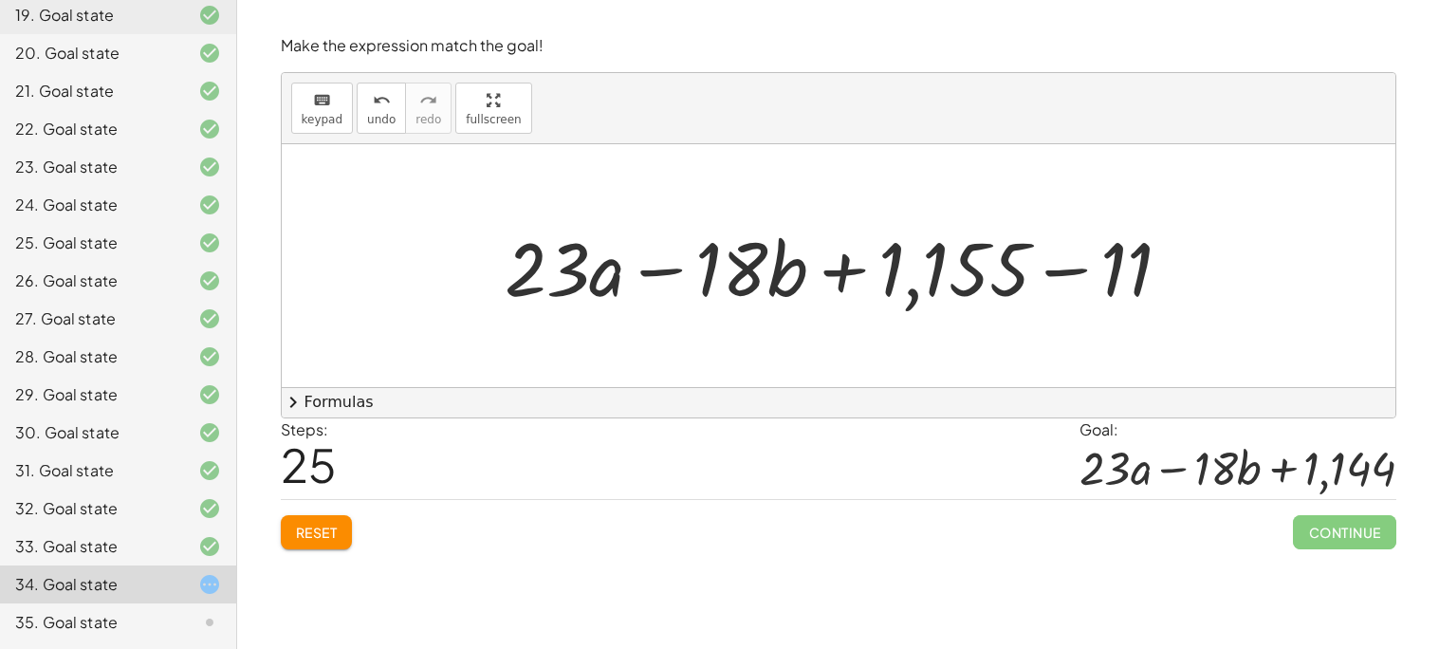
click at [1064, 264] on div at bounding box center [845, 266] width 701 height 98
click at [1058, 276] on div at bounding box center [845, 266] width 701 height 98
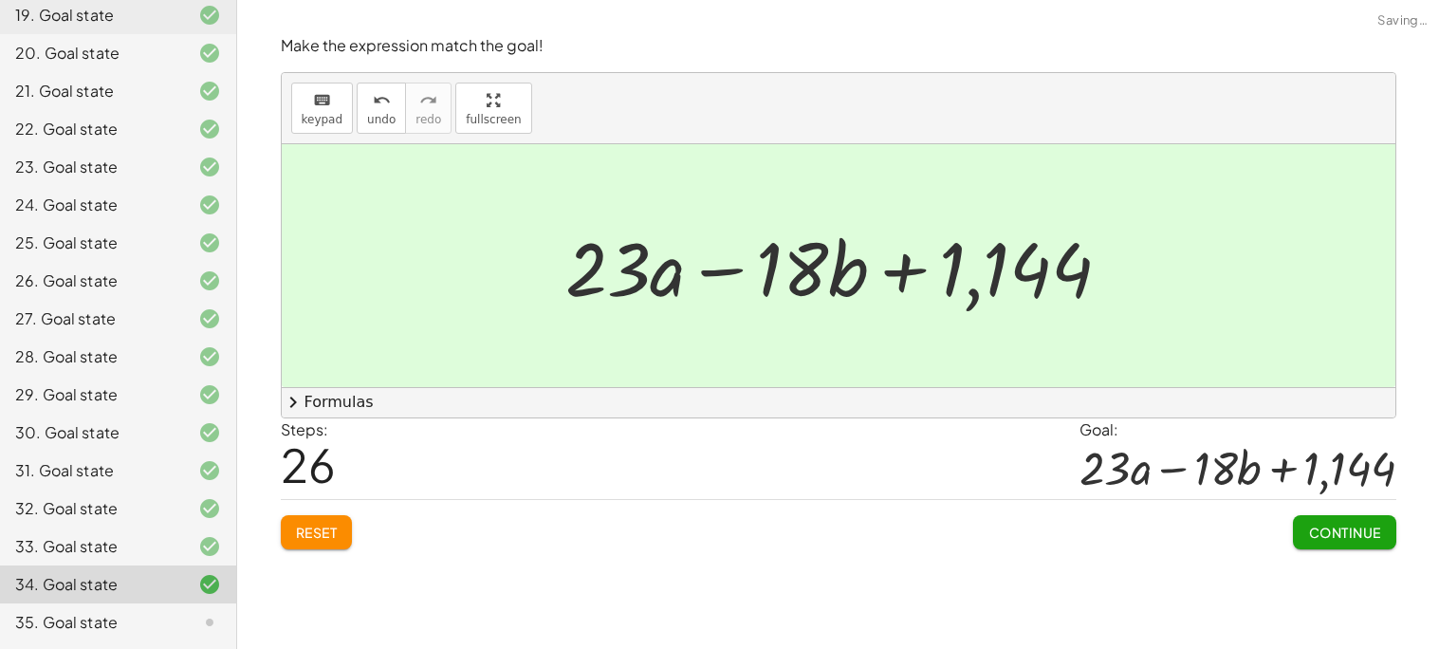
click at [1332, 524] on span "Continue" at bounding box center [1344, 532] width 72 height 17
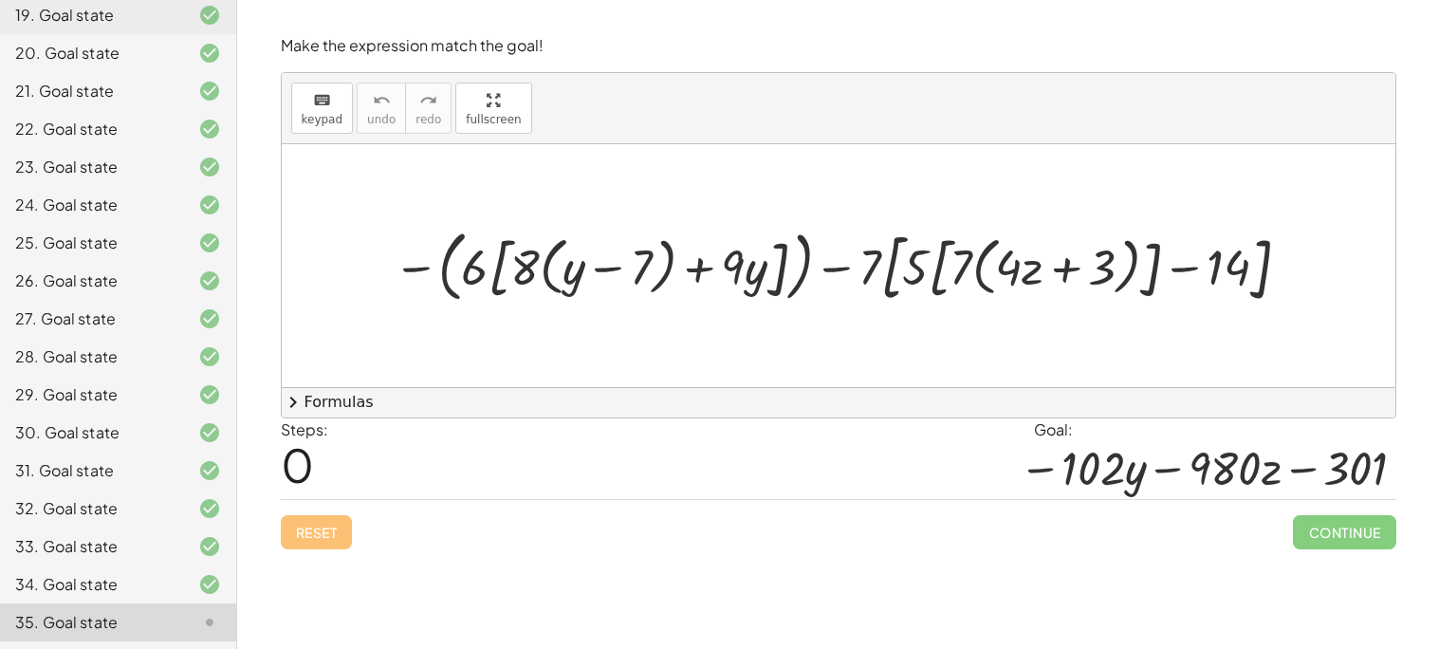
drag, startPoint x: 479, startPoint y: 269, endPoint x: 609, endPoint y: 260, distance: 130.3
click at [527, 266] on div at bounding box center [845, 265] width 922 height 88
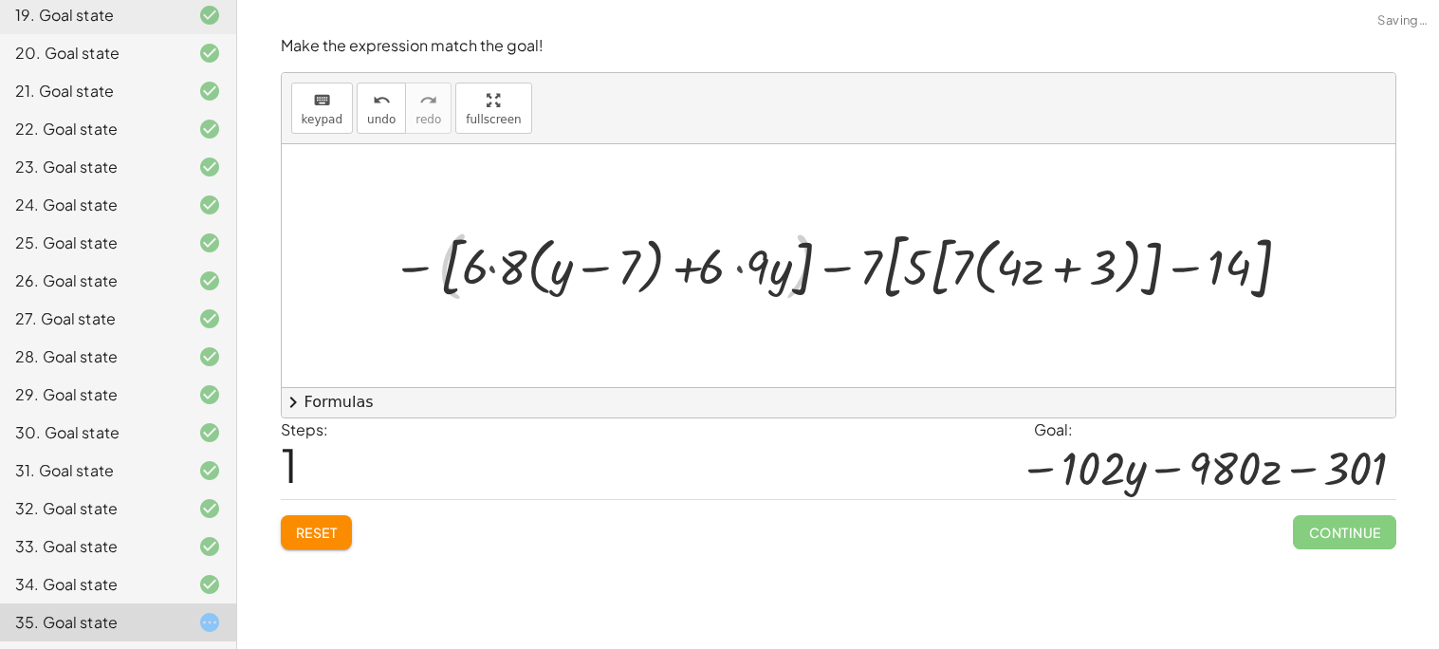
click at [491, 270] on div at bounding box center [845, 265] width 924 height 87
click at [742, 270] on div at bounding box center [845, 265] width 924 height 87
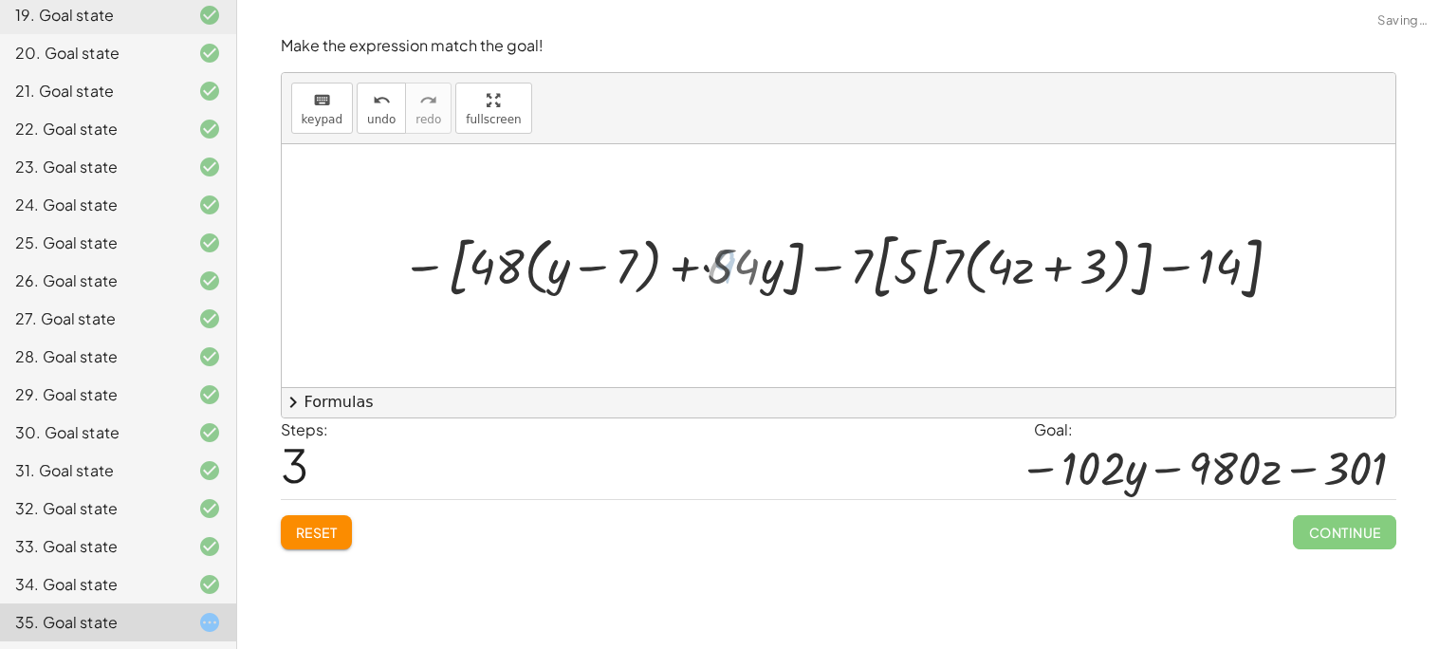
click at [742, 270] on div at bounding box center [845, 265] width 903 height 87
drag, startPoint x: 498, startPoint y: 271, endPoint x: 575, endPoint y: 262, distance: 77.4
click at [575, 262] on div at bounding box center [845, 265] width 903 height 87
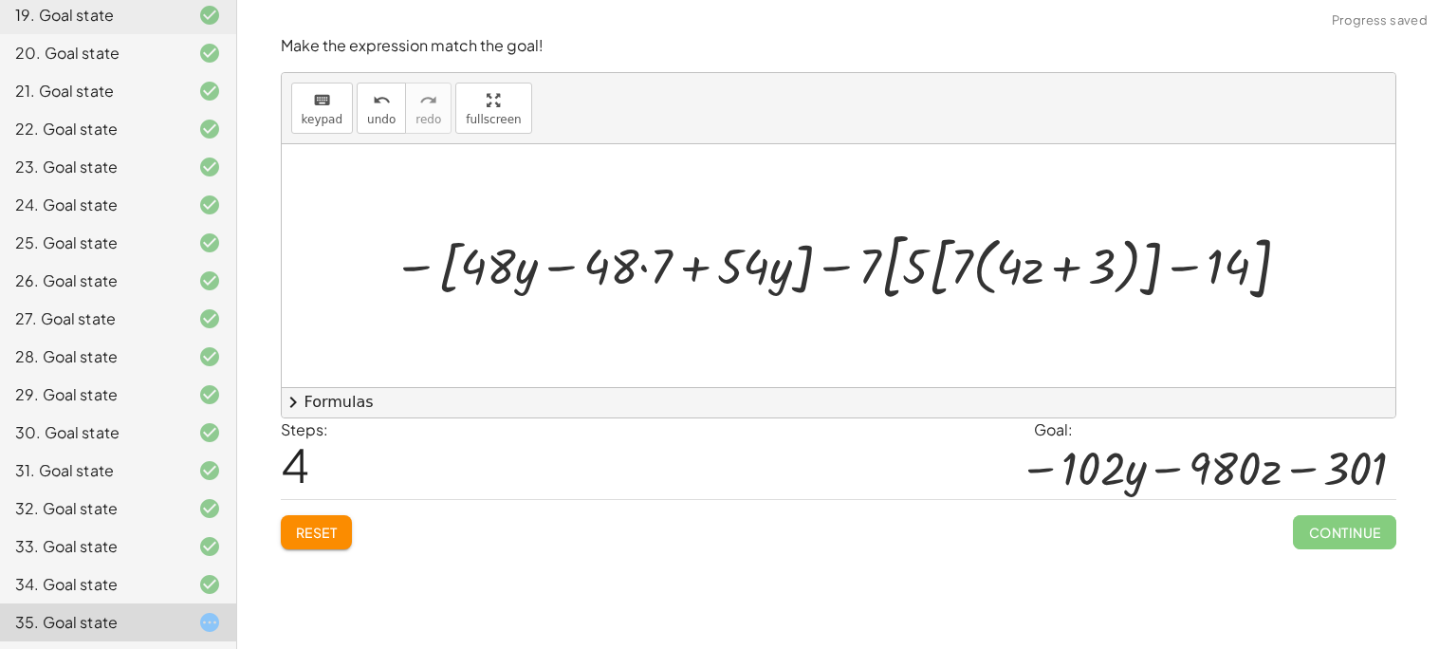
click at [554, 276] on div at bounding box center [845, 265] width 923 height 87
click at [567, 264] on div at bounding box center [845, 265] width 923 height 87
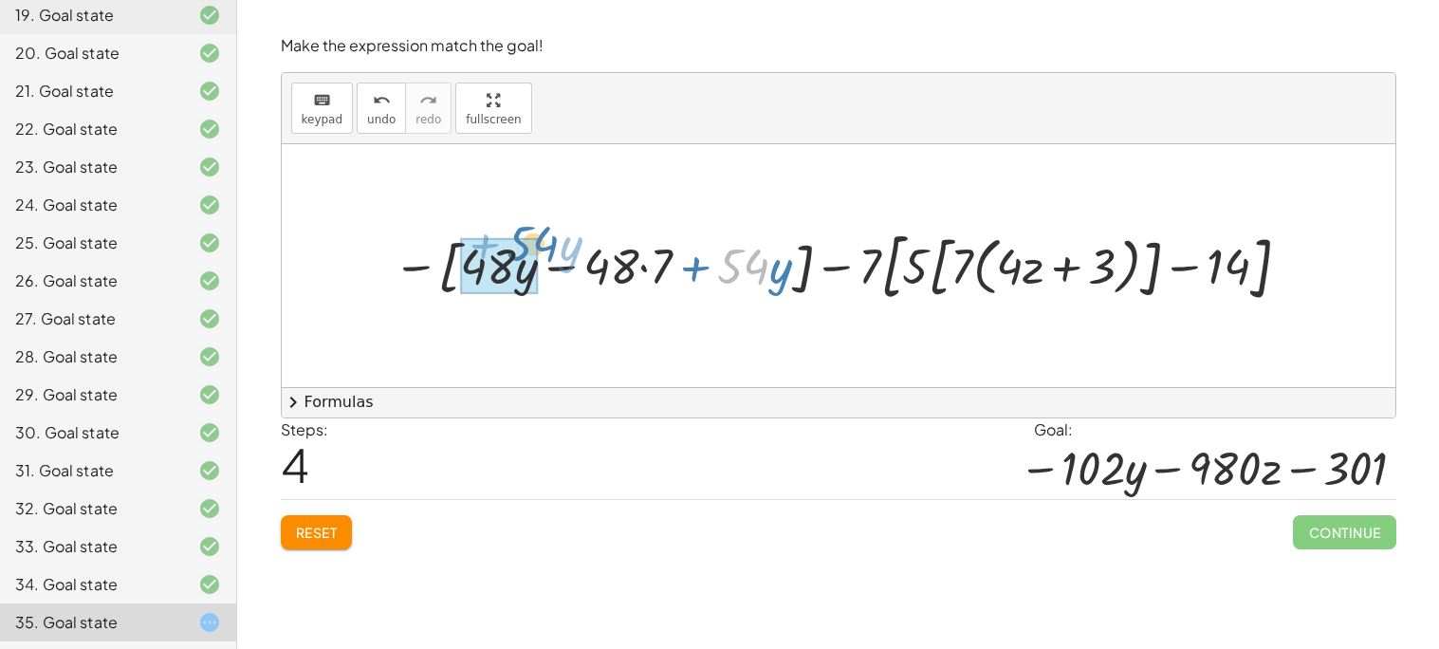
drag, startPoint x: 722, startPoint y: 276, endPoint x: 505, endPoint y: 252, distance: 218.5
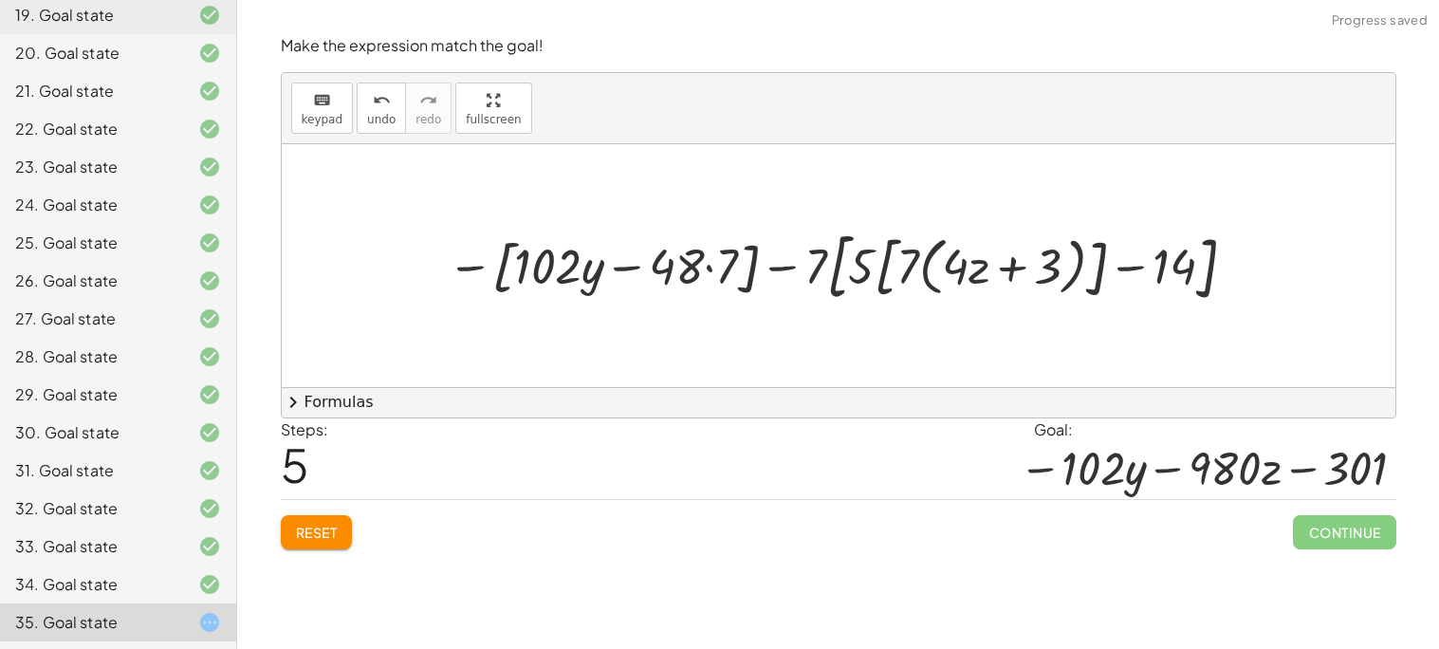
click at [783, 270] on div at bounding box center [845, 265] width 814 height 87
click at [856, 255] on div at bounding box center [845, 265] width 814 height 87
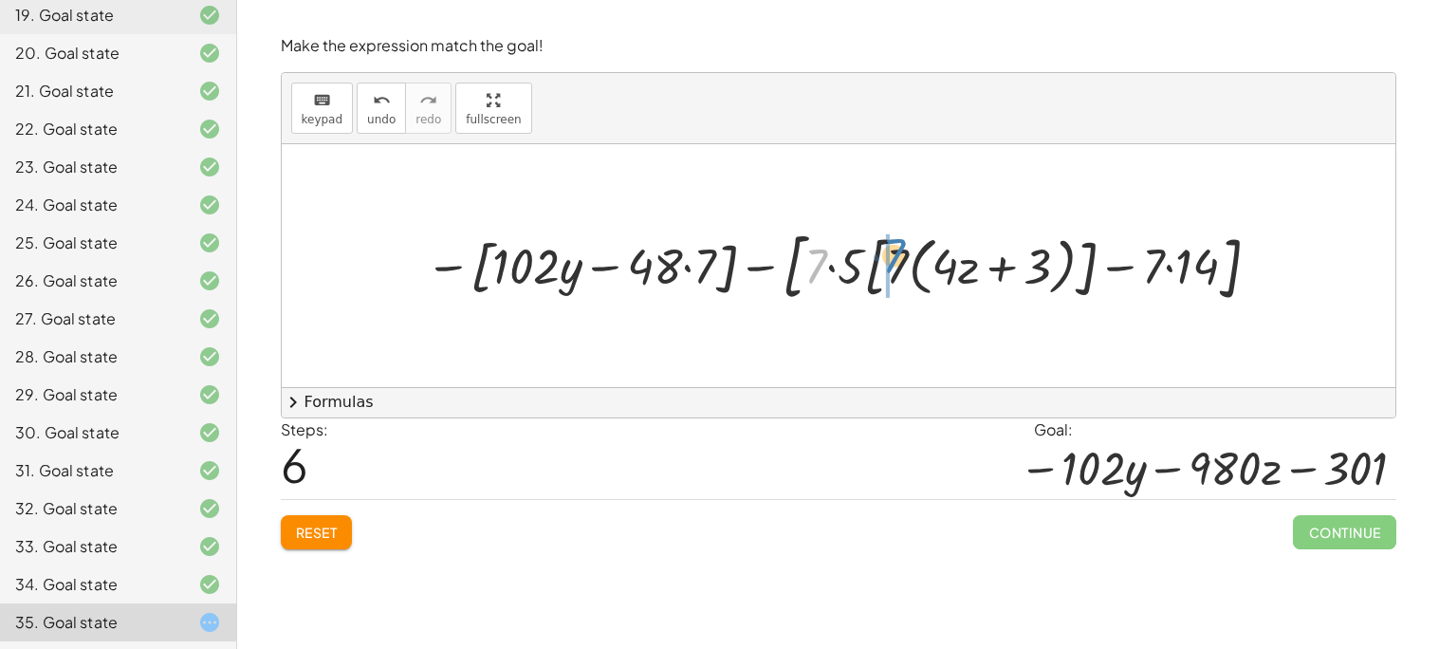
drag, startPoint x: 819, startPoint y: 266, endPoint x: 901, endPoint y: 255, distance: 83.2
click at [901, 255] on div at bounding box center [846, 265] width 860 height 87
drag, startPoint x: 895, startPoint y: 281, endPoint x: 962, endPoint y: 260, distance: 70.5
click at [962, 260] on div at bounding box center [846, 265] width 860 height 87
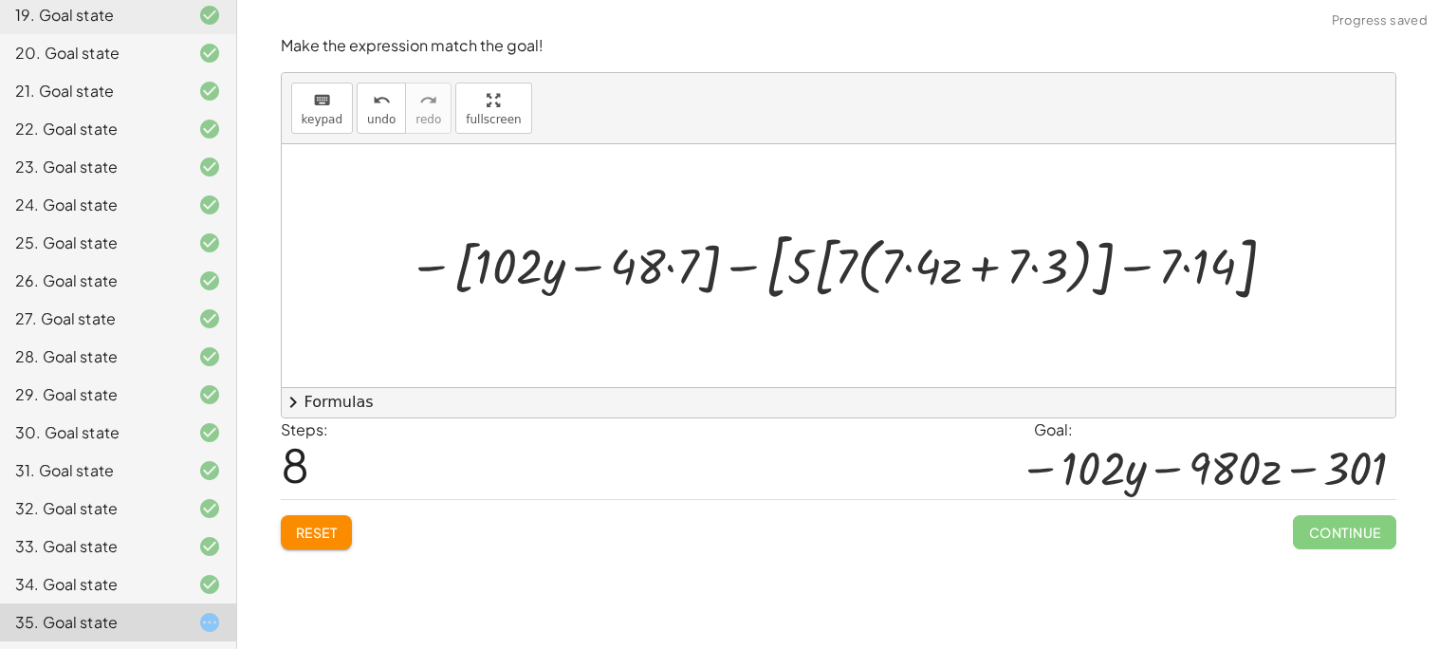
click at [910, 272] on div at bounding box center [845, 265] width 893 height 87
click at [1032, 273] on div at bounding box center [845, 265] width 888 height 87
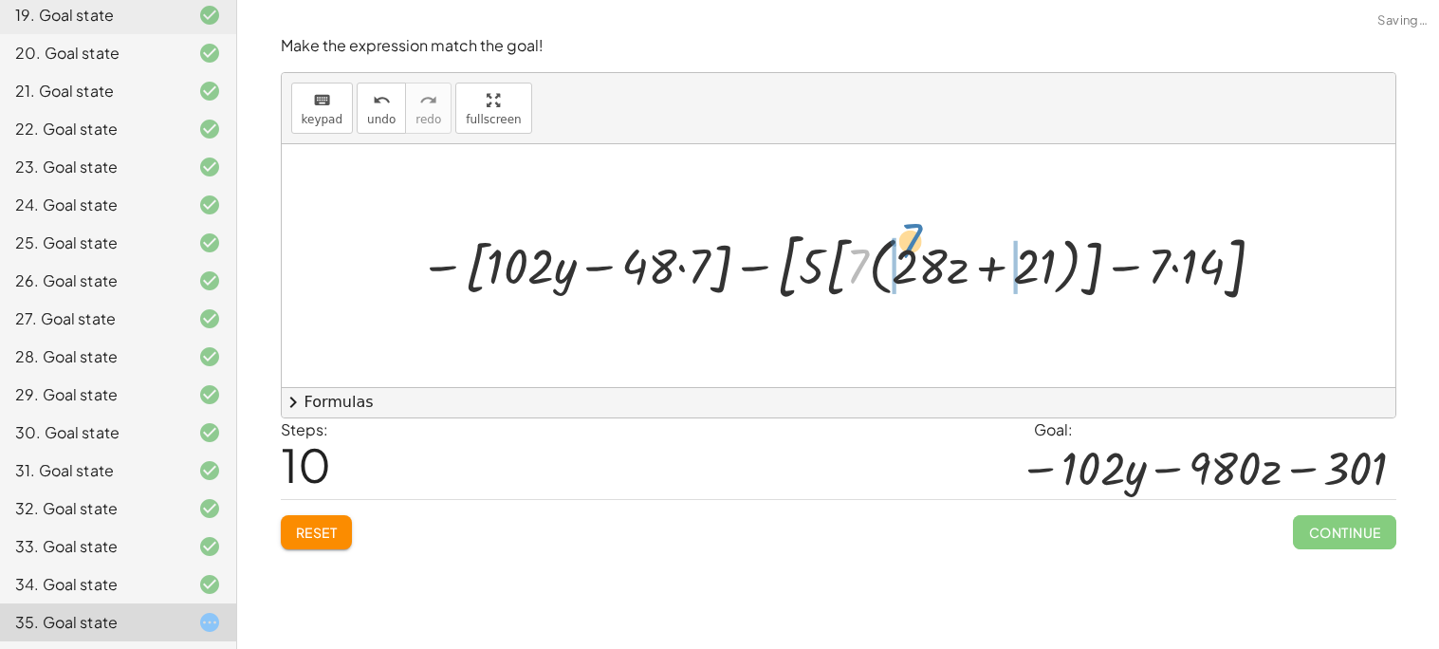
drag, startPoint x: 908, startPoint y: 238, endPoint x: 910, endPoint y: 248, distance: 9.7
click at [910, 248] on div at bounding box center [846, 265] width 870 height 87
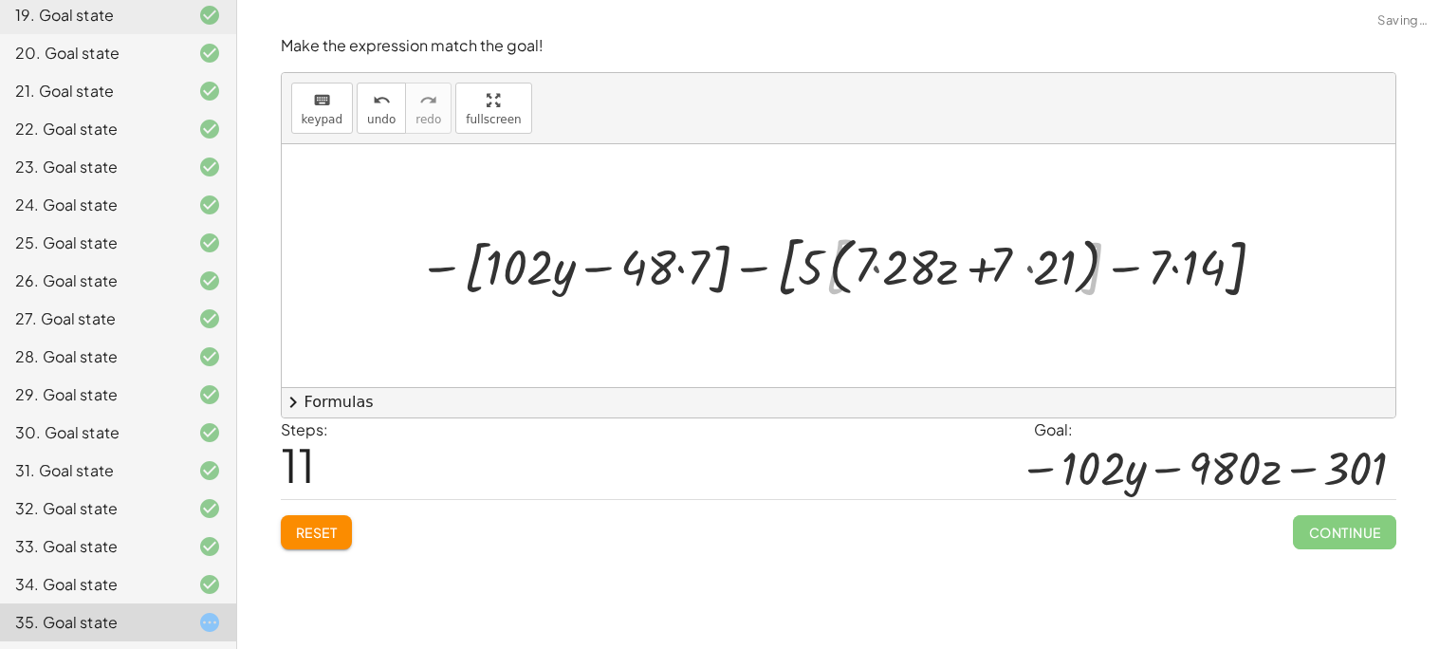
click at [875, 268] on div at bounding box center [846, 266] width 872 height 80
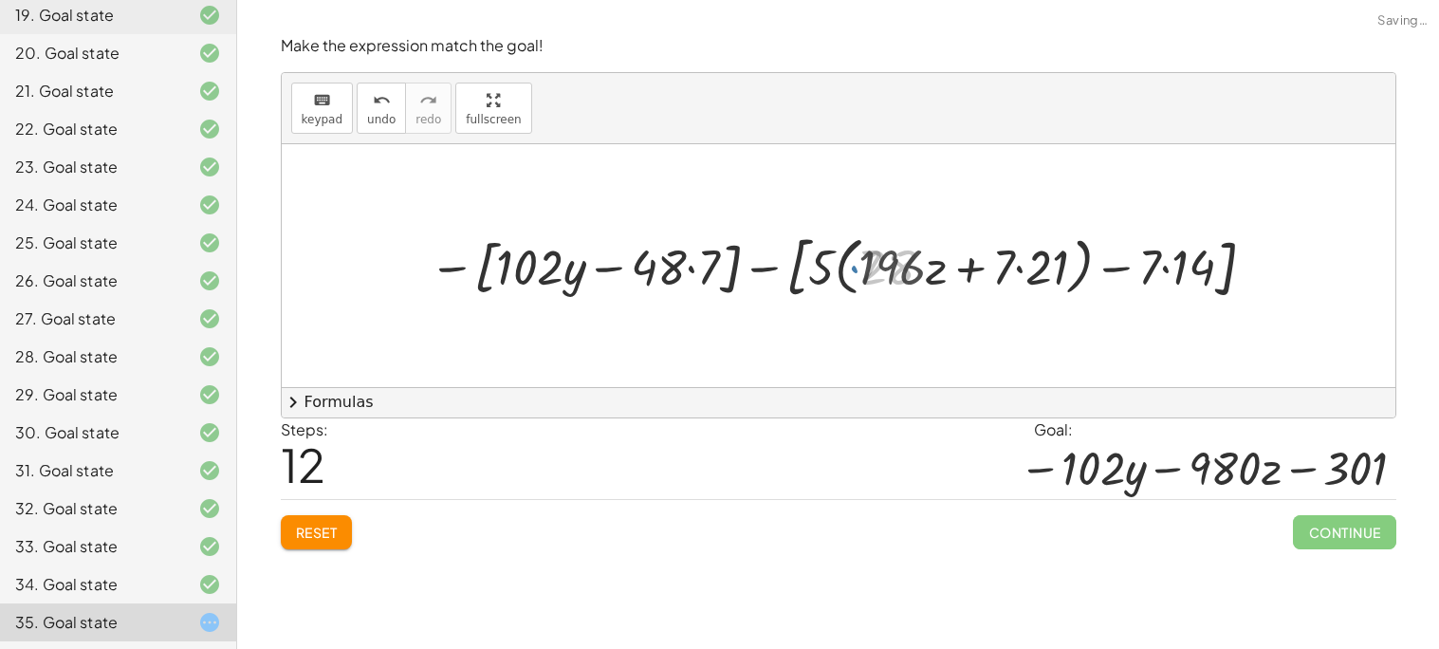
click at [1029, 273] on div at bounding box center [846, 266] width 850 height 80
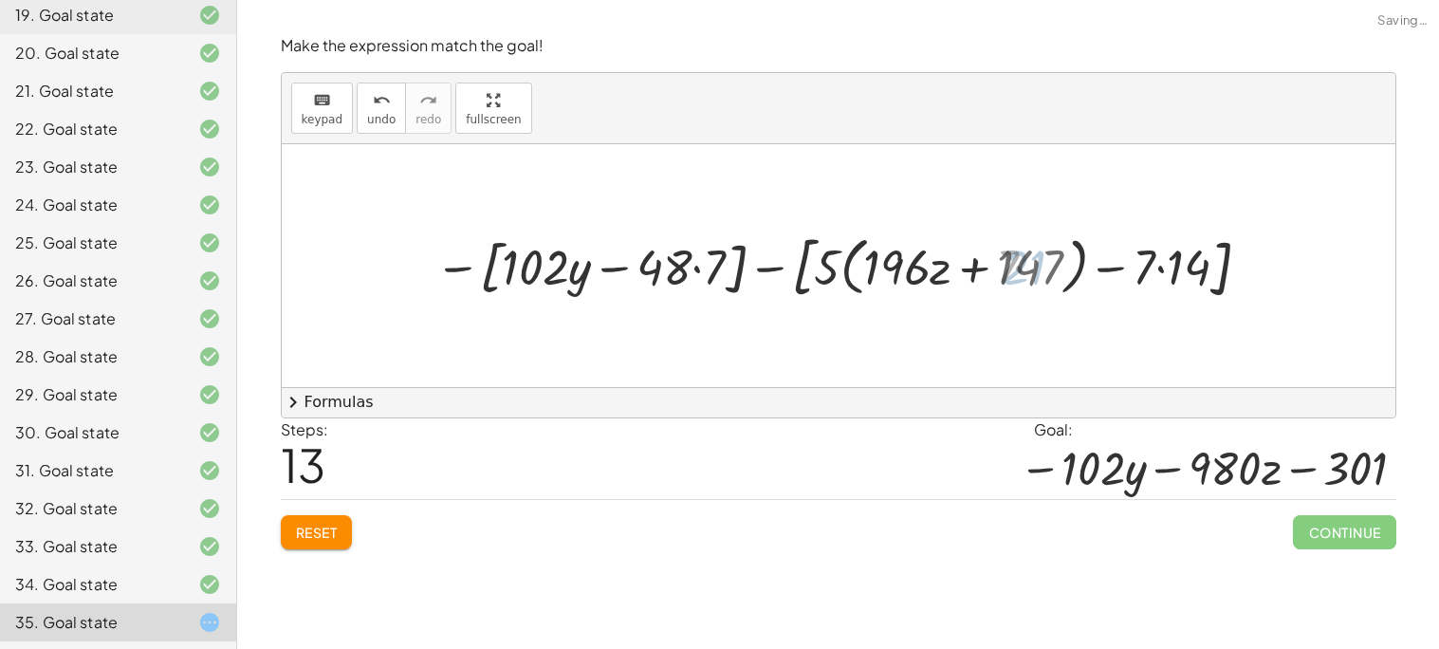
click at [1020, 271] on div at bounding box center [846, 266] width 839 height 80
drag, startPoint x: 829, startPoint y: 259, endPoint x: 865, endPoint y: 247, distance: 38.1
click at [1109, 268] on div at bounding box center [846, 266] width 840 height 72
click at [1014, 268] on div at bounding box center [846, 266] width 840 height 72
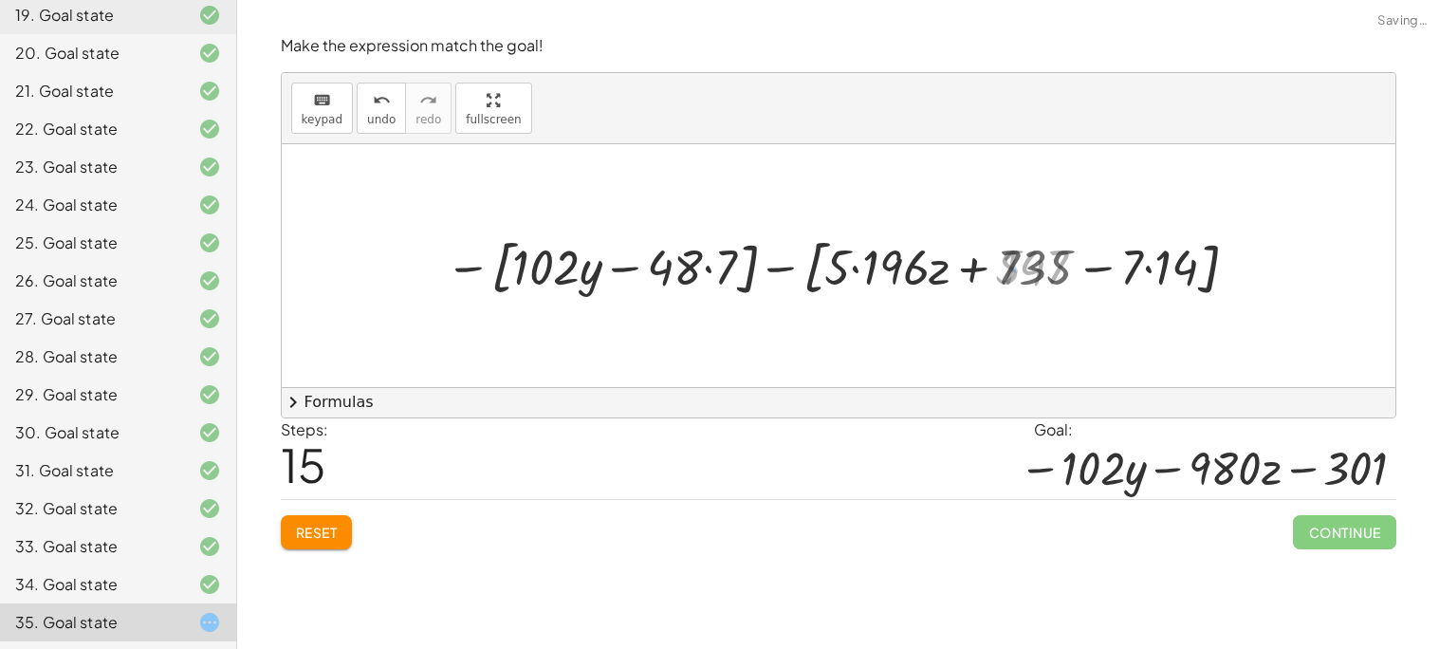
click at [1164, 274] on div at bounding box center [845, 266] width 812 height 72
click at [1150, 274] on div at bounding box center [845, 266] width 812 height 72
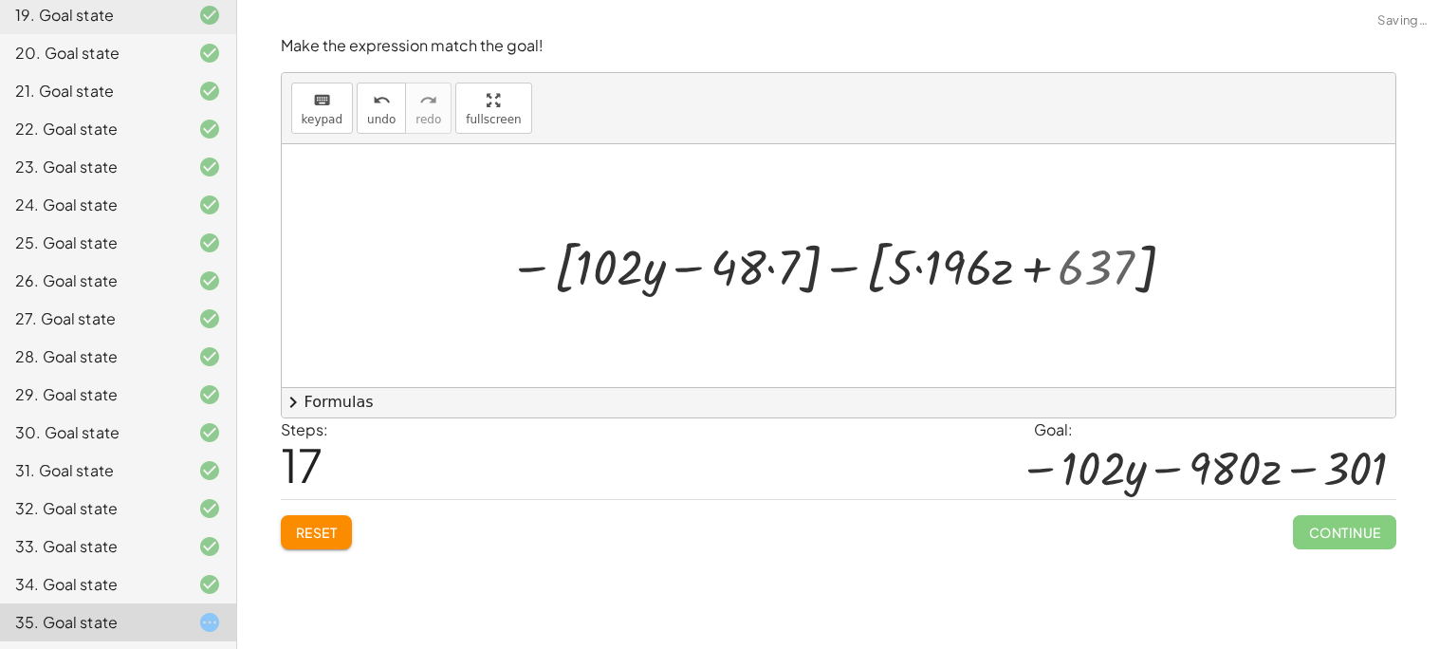
click at [1150, 274] on div at bounding box center [846, 266] width 692 height 72
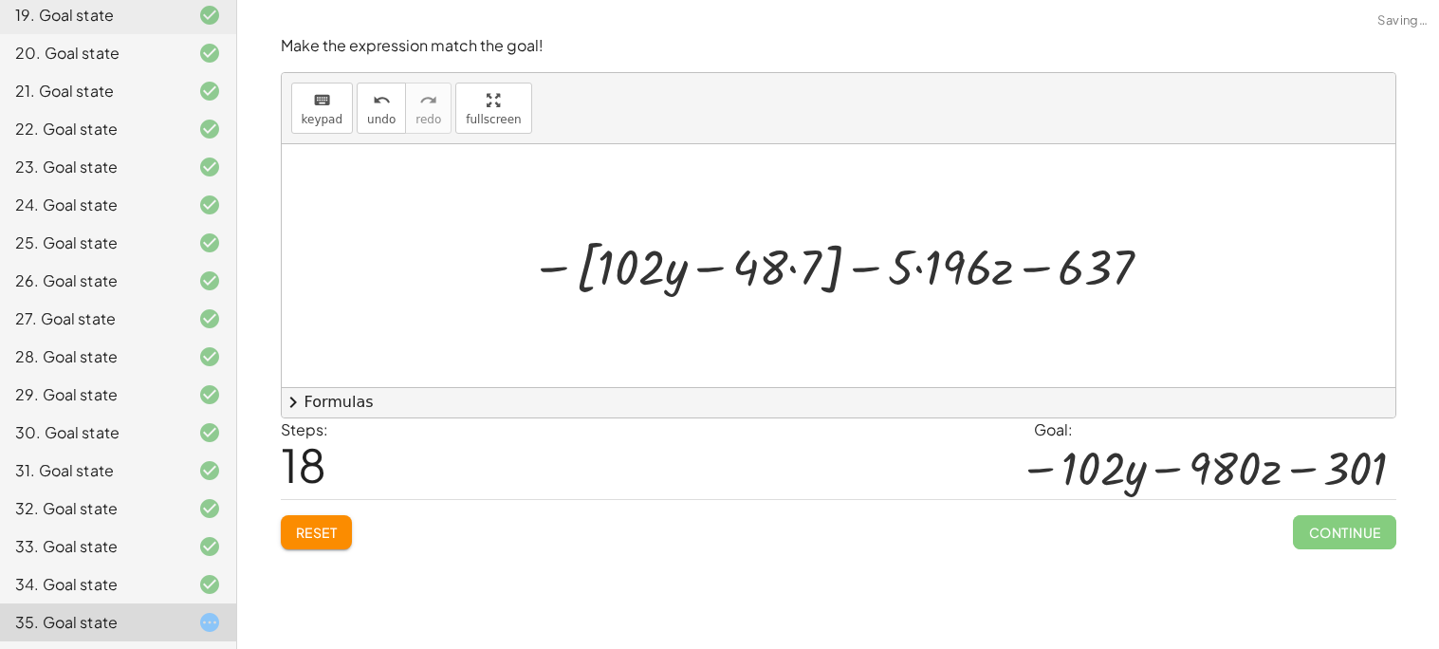
click at [1040, 273] on div at bounding box center [846, 266] width 648 height 72
click at [1027, 269] on div at bounding box center [846, 266] width 648 height 72
click at [859, 268] on div at bounding box center [846, 266] width 648 height 72
drag, startPoint x: 774, startPoint y: 258, endPoint x: 798, endPoint y: 259, distance: 23.7
click at [777, 253] on div at bounding box center [846, 266] width 648 height 72
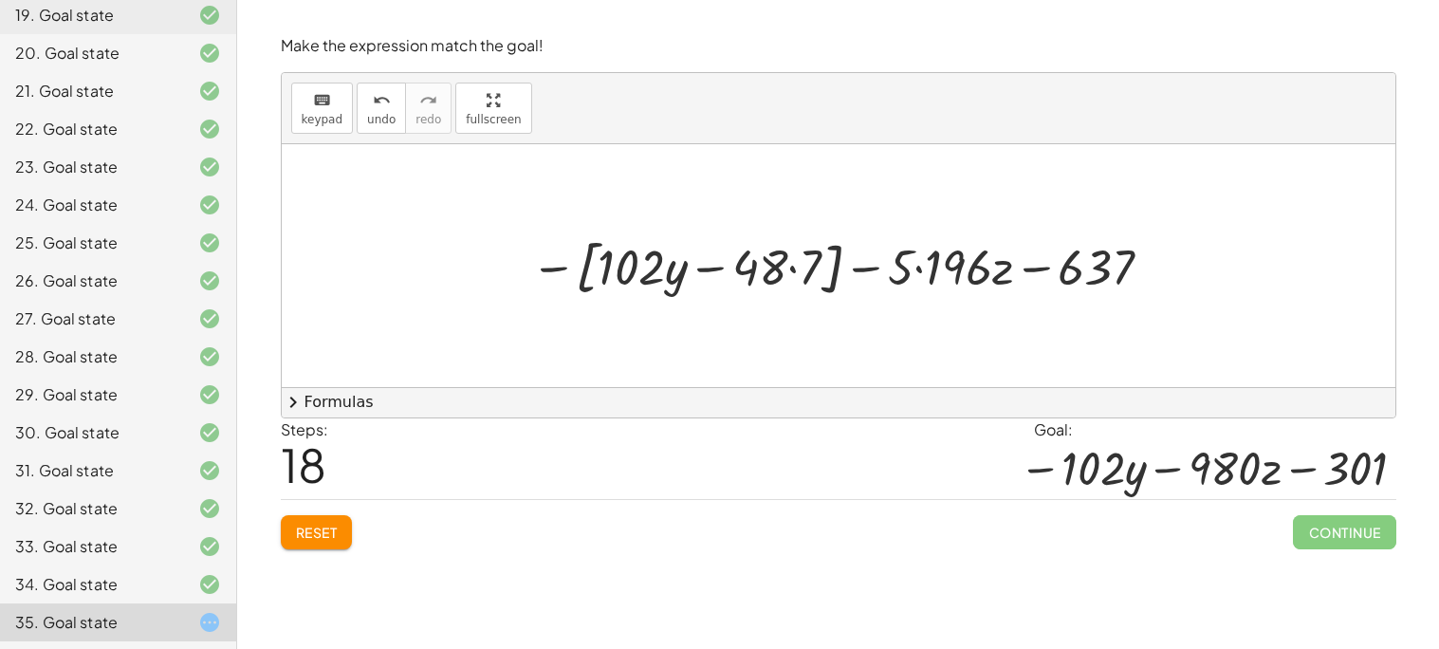
click at [791, 274] on div at bounding box center [846, 266] width 648 height 72
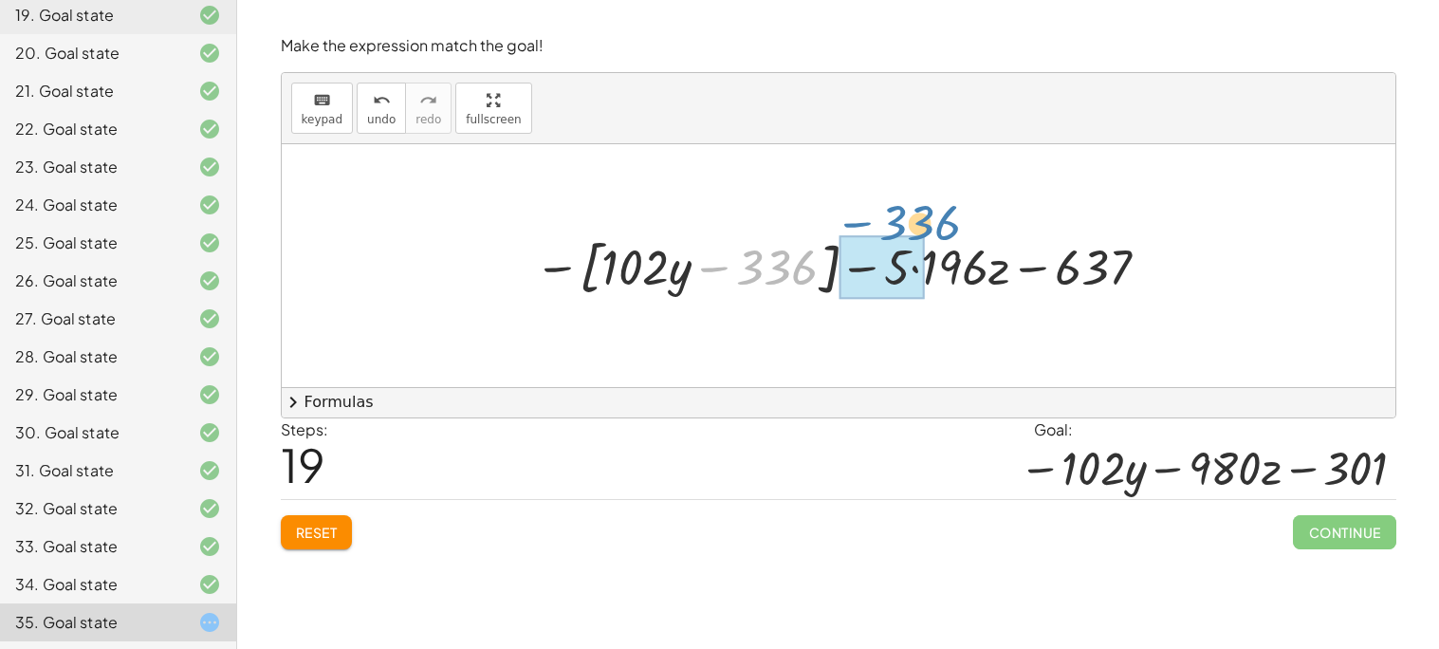
drag, startPoint x: 768, startPoint y: 268, endPoint x: 842, endPoint y: 285, distance: 75.7
click at [820, 231] on div at bounding box center [846, 266] width 640 height 72
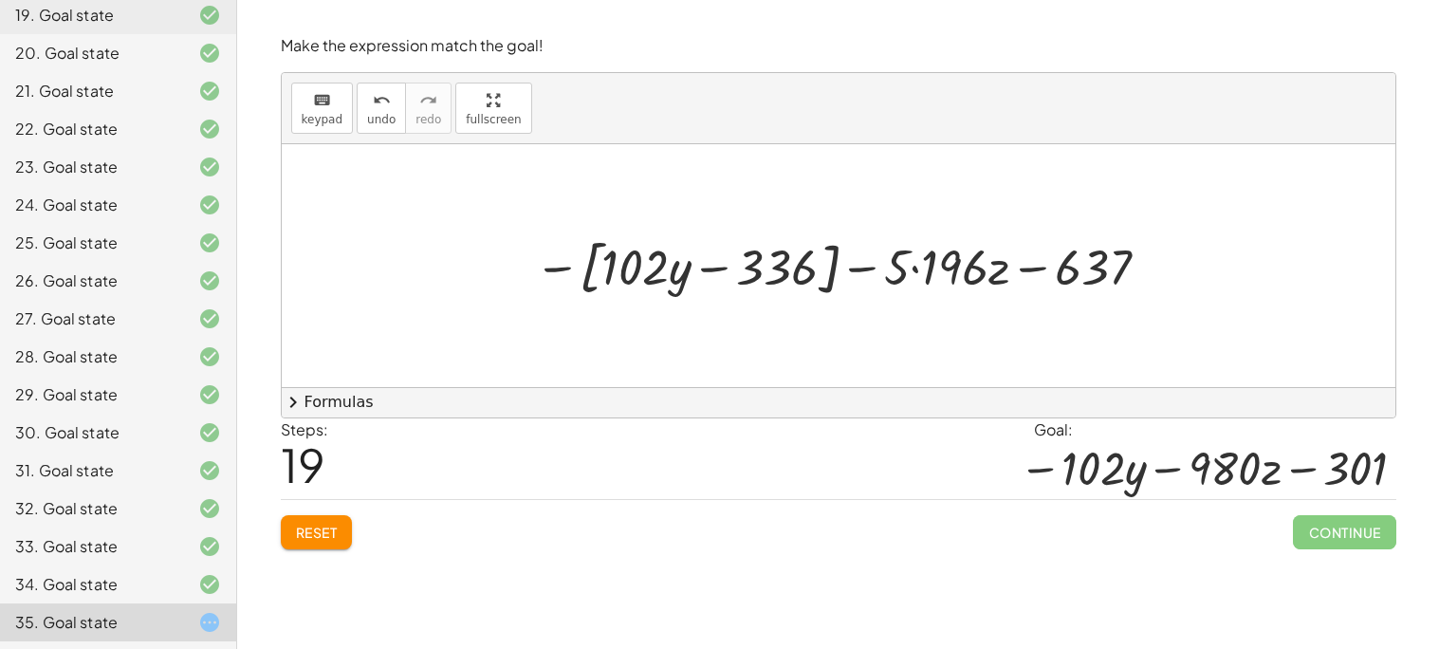
click at [919, 275] on div at bounding box center [846, 266] width 640 height 72
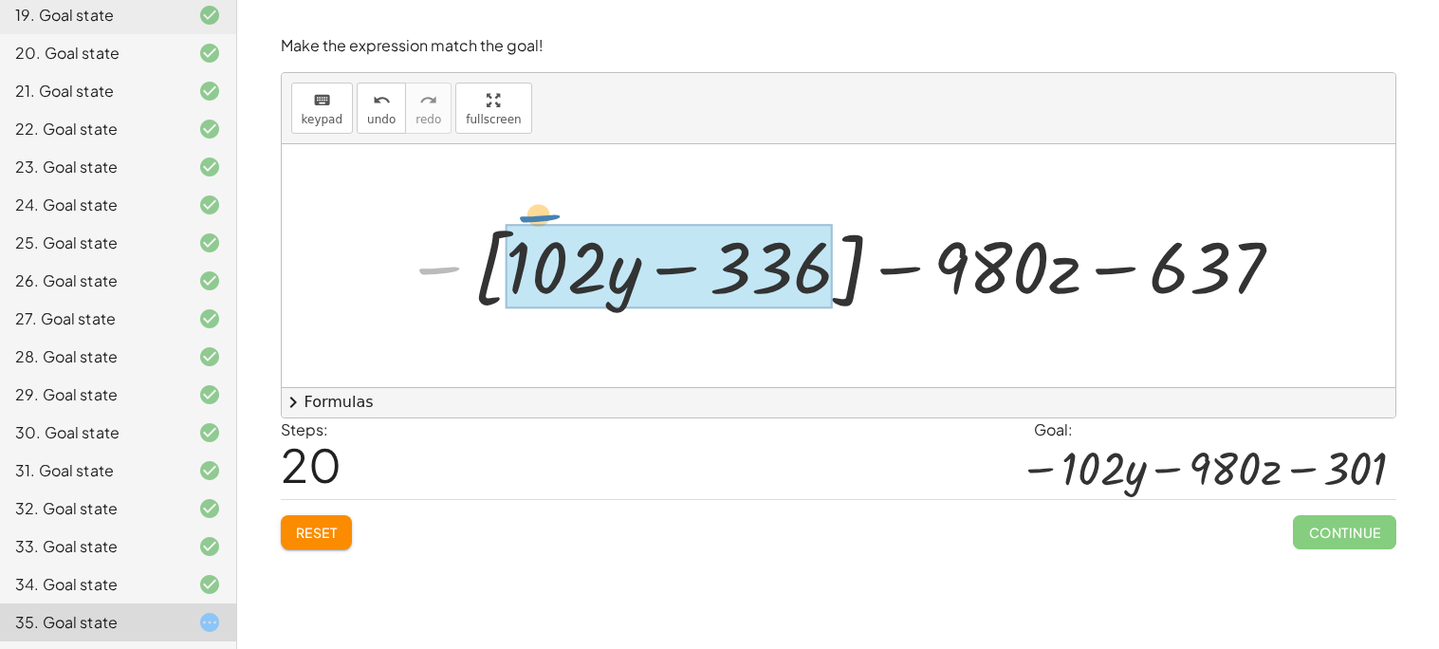
drag, startPoint x: 451, startPoint y: 269, endPoint x: 556, endPoint y: 243, distance: 108.6
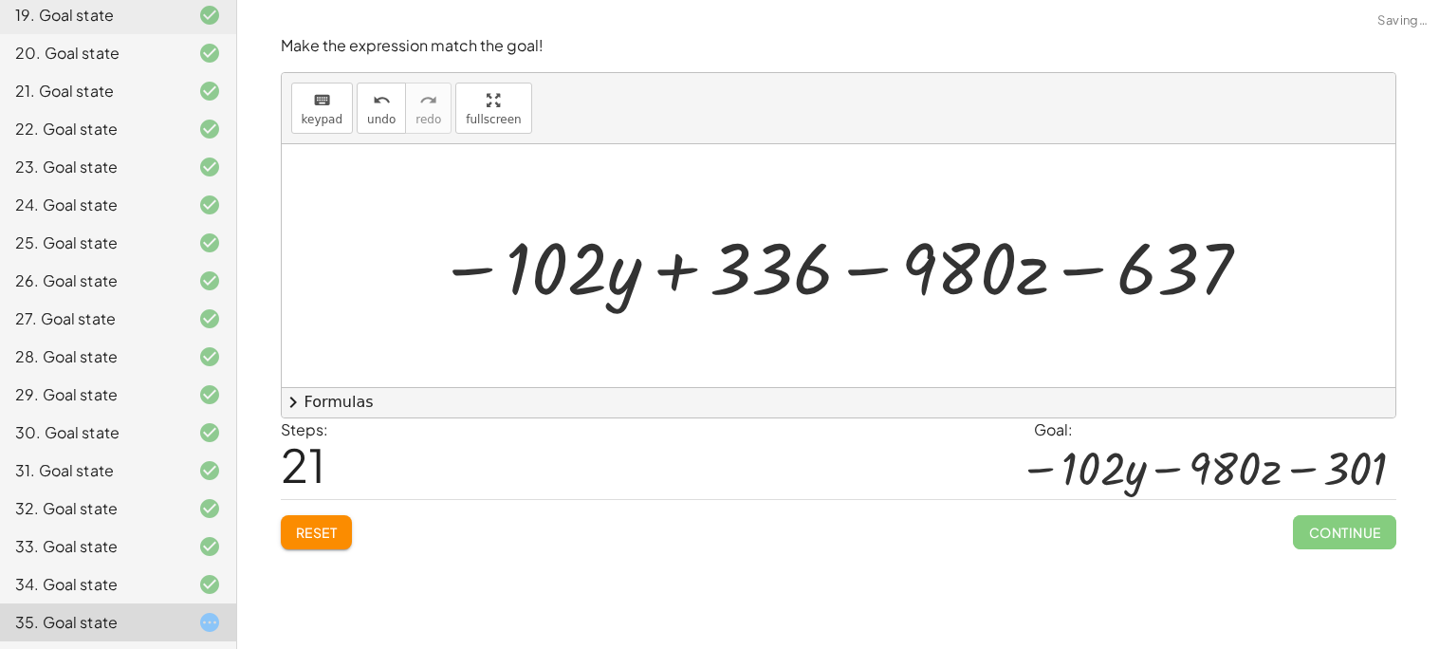
click at [825, 225] on div at bounding box center [846, 265] width 835 height 94
click at [852, 220] on div at bounding box center [846, 265] width 835 height 94
click at [914, 258] on div at bounding box center [846, 265] width 835 height 94
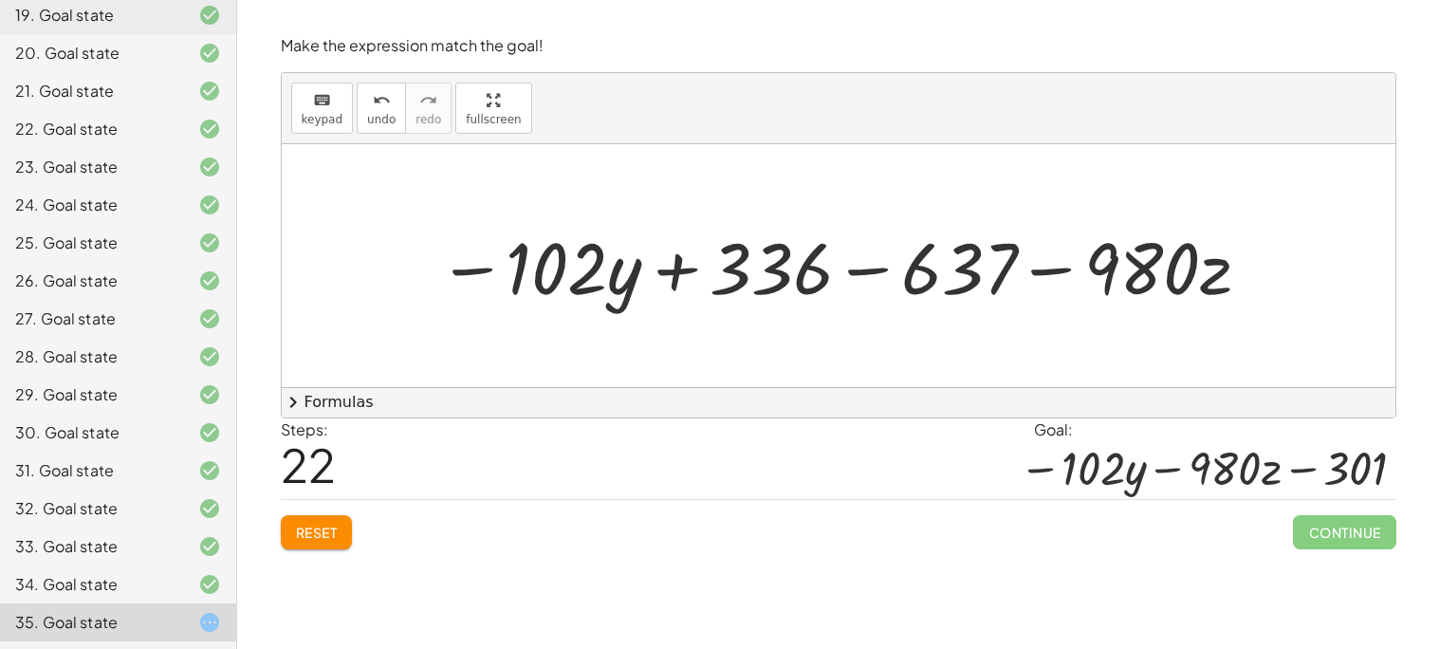
click at [847, 273] on div at bounding box center [846, 265] width 835 height 94
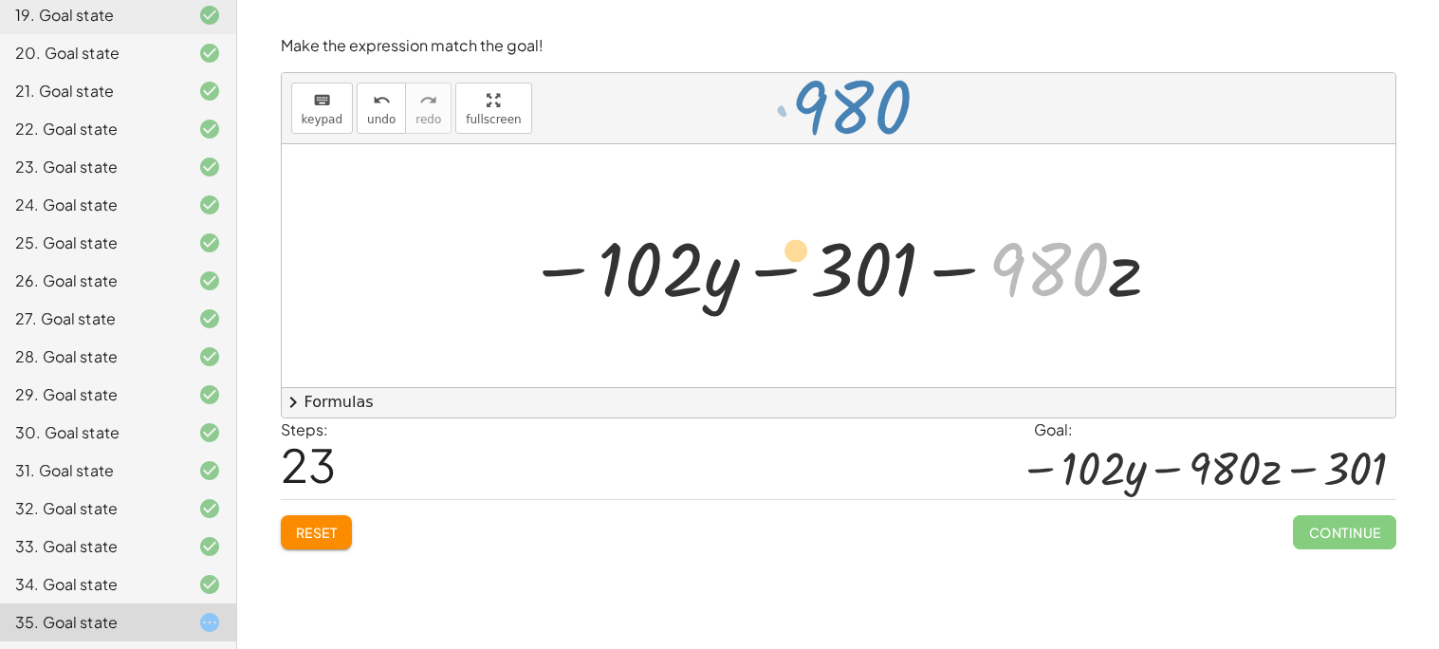
drag, startPoint x: 1052, startPoint y: 258, endPoint x: 852, endPoint y: 100, distance: 255.3
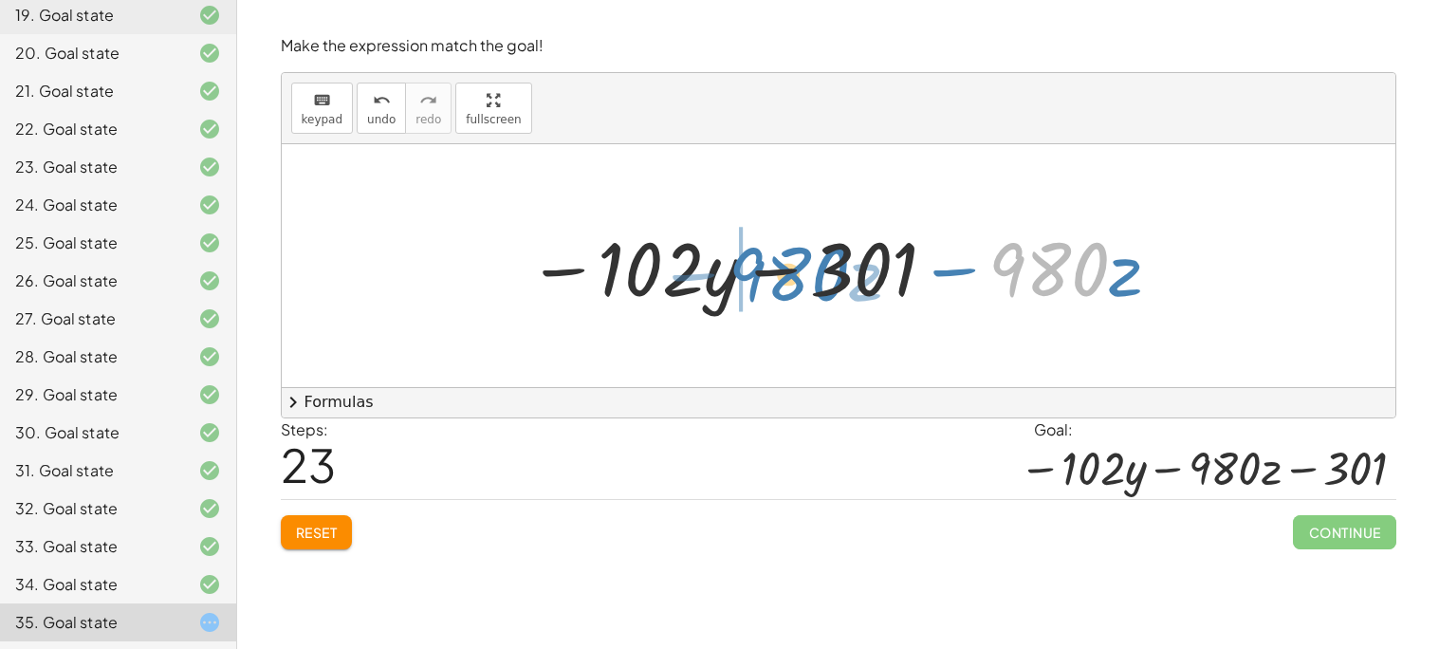
drag, startPoint x: 1044, startPoint y: 285, endPoint x: 784, endPoint y: 290, distance: 260.0
click at [784, 290] on div at bounding box center [846, 266] width 656 height 98
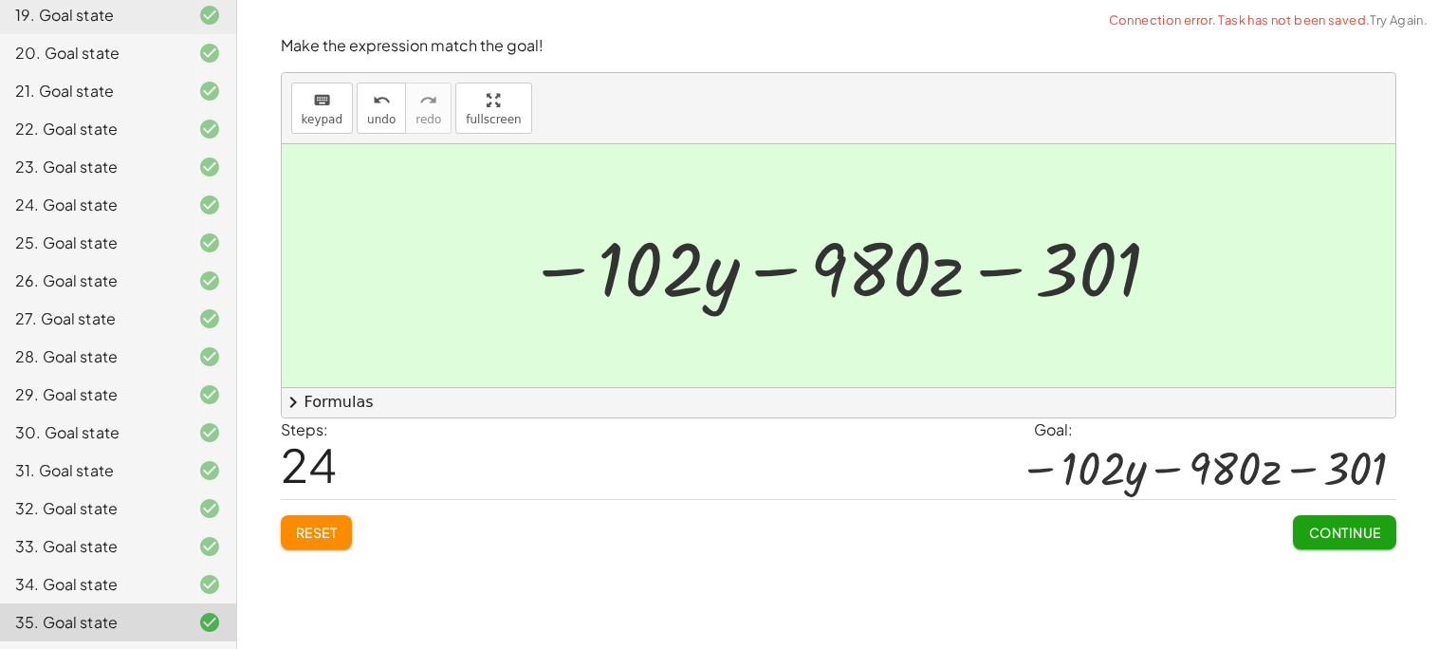
click at [1330, 533] on span "Continue" at bounding box center [1344, 532] width 72 height 17
click at [0, 0] on div "Algebra Review B [PERSON_NAME] Not you? Tasks 1. Goal state 2. Goal state 3. Go…" at bounding box center [0, 0] width 0 height 0
